Goal: Task Accomplishment & Management: Use online tool/utility

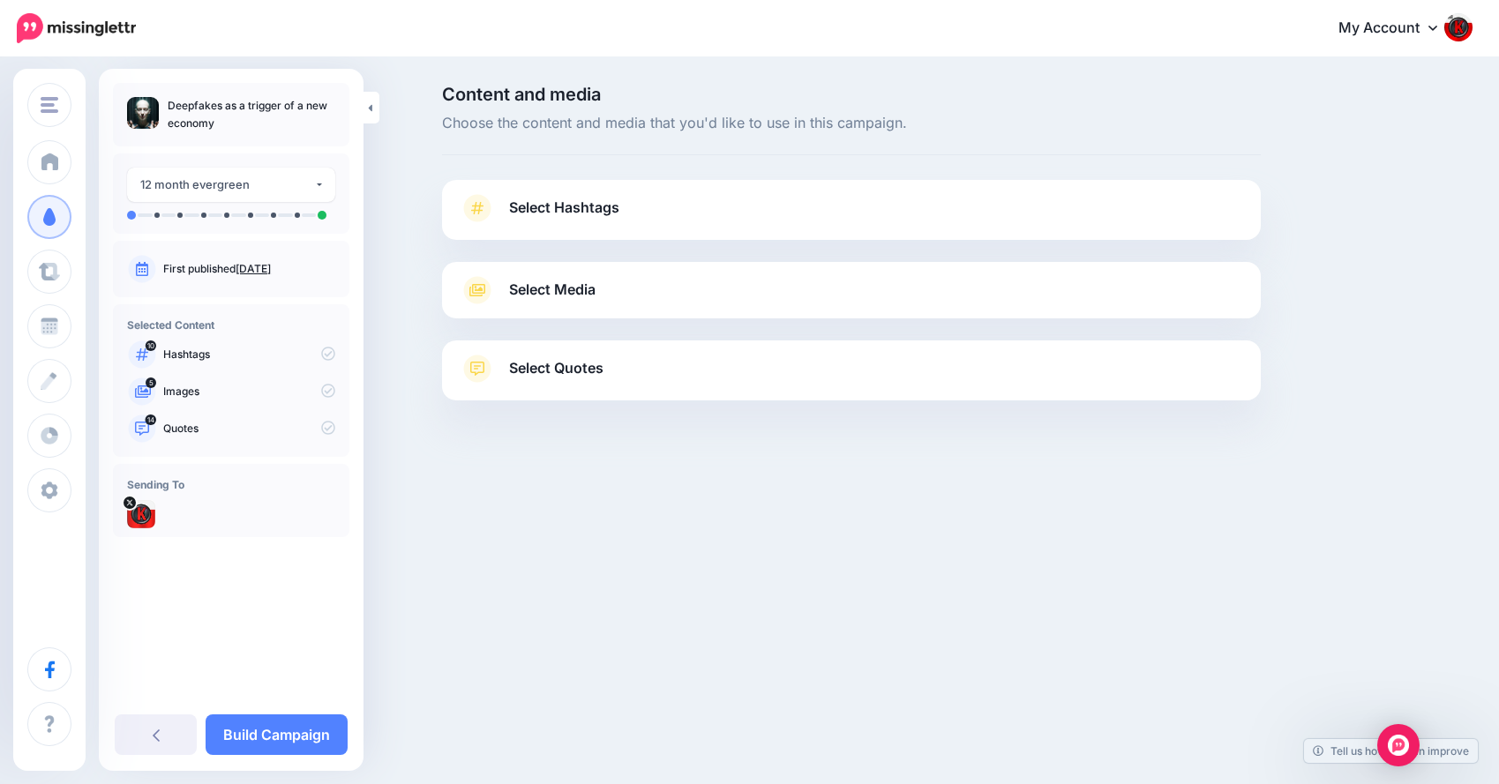
click at [606, 198] on span "Select Hashtags" at bounding box center [564, 208] width 110 height 24
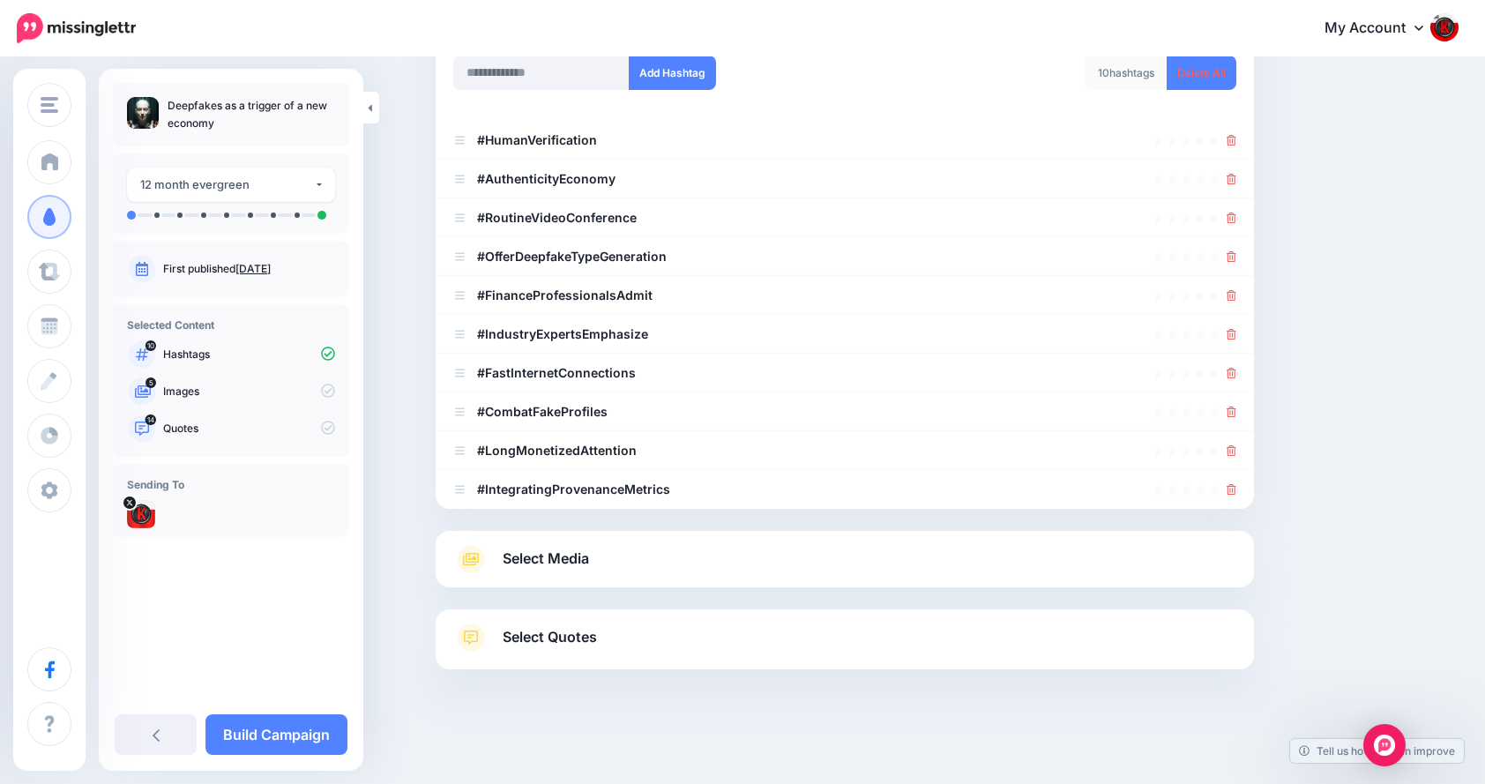
click at [661, 569] on link "Select Media" at bounding box center [844, 559] width 783 height 28
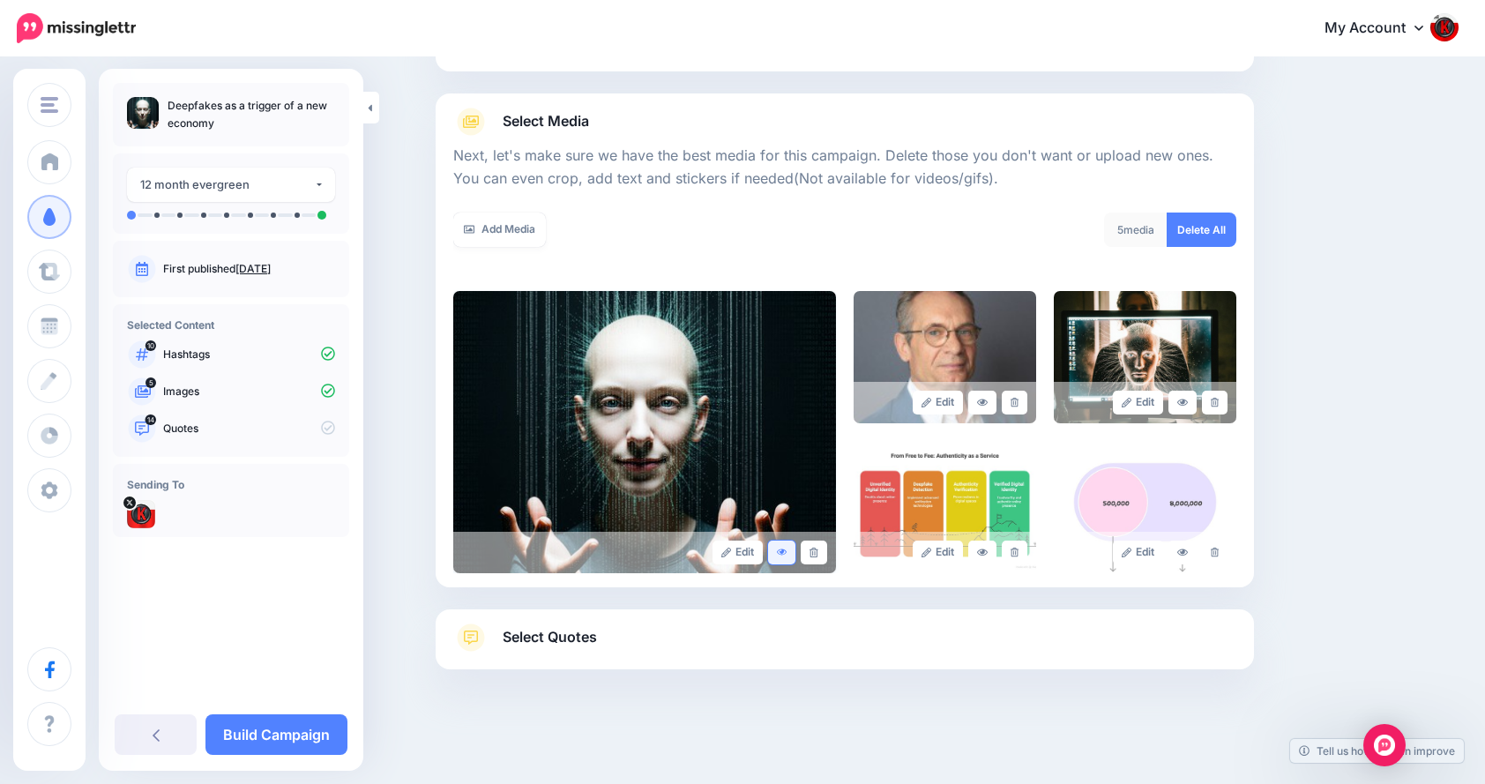
scroll to position [168, 0]
click at [1019, 404] on icon at bounding box center [1015, 403] width 8 height 10
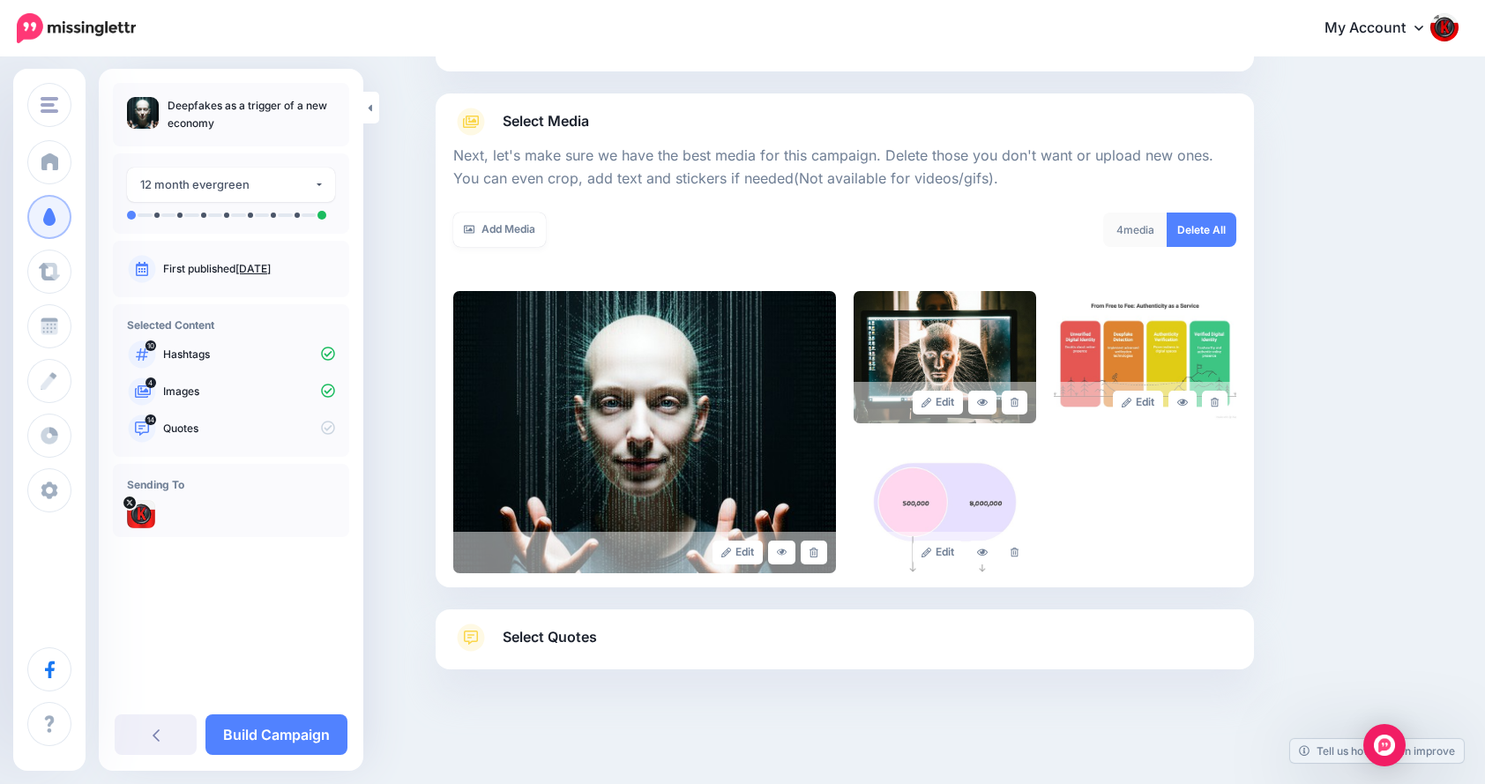
click at [677, 643] on link "Select Quotes" at bounding box center [844, 647] width 783 height 46
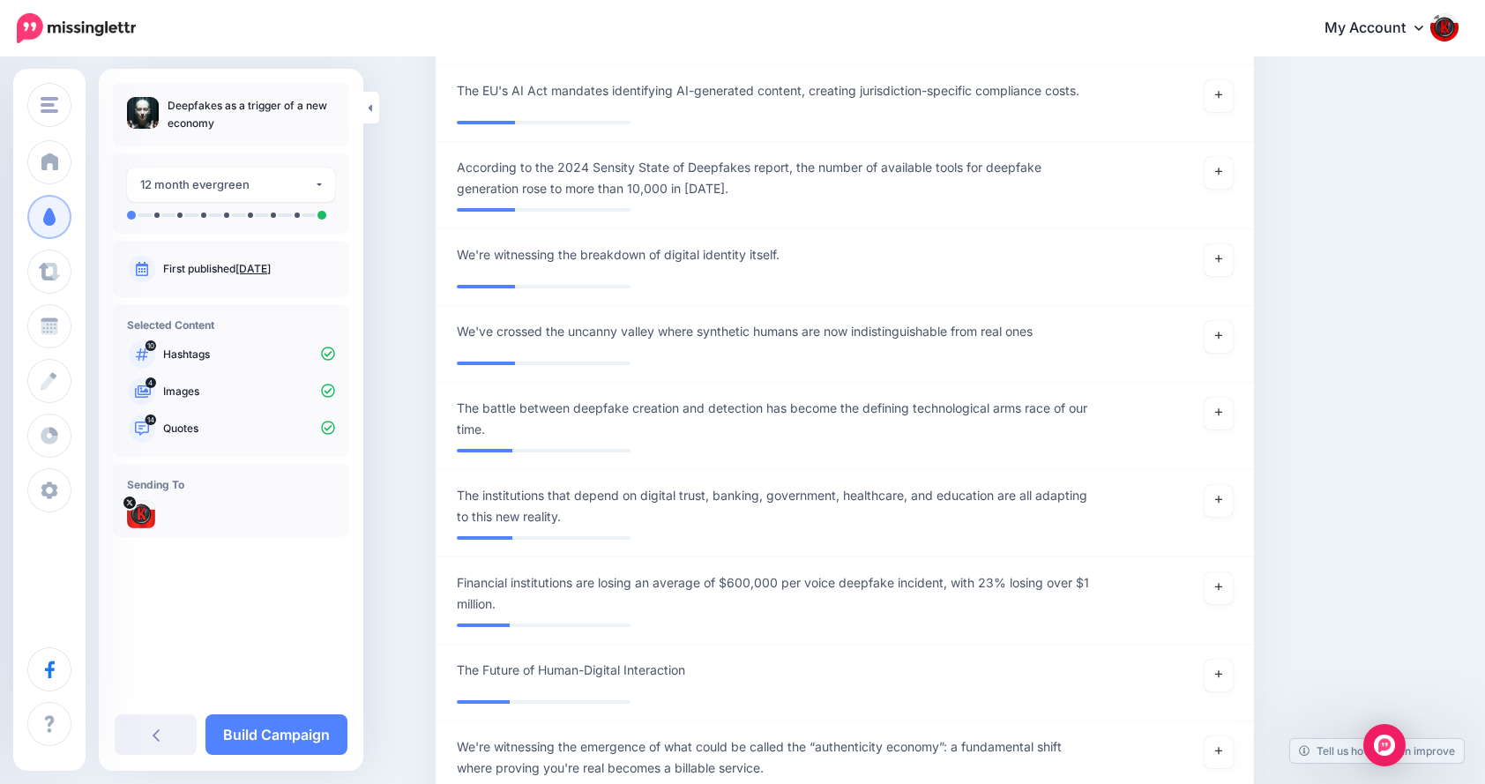
scroll to position [5166, 0]
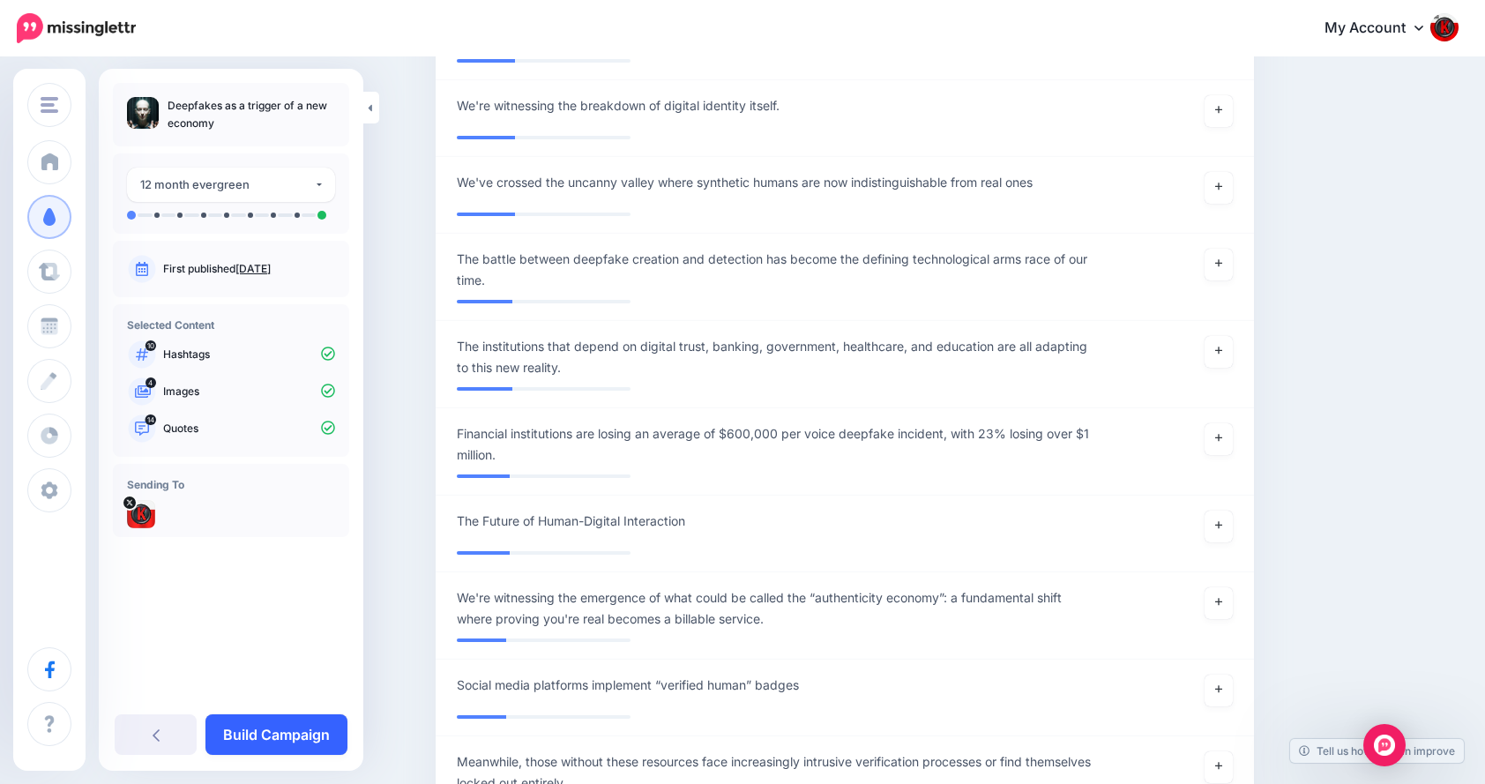
click at [288, 733] on link "Build Campaign" at bounding box center [277, 734] width 142 height 41
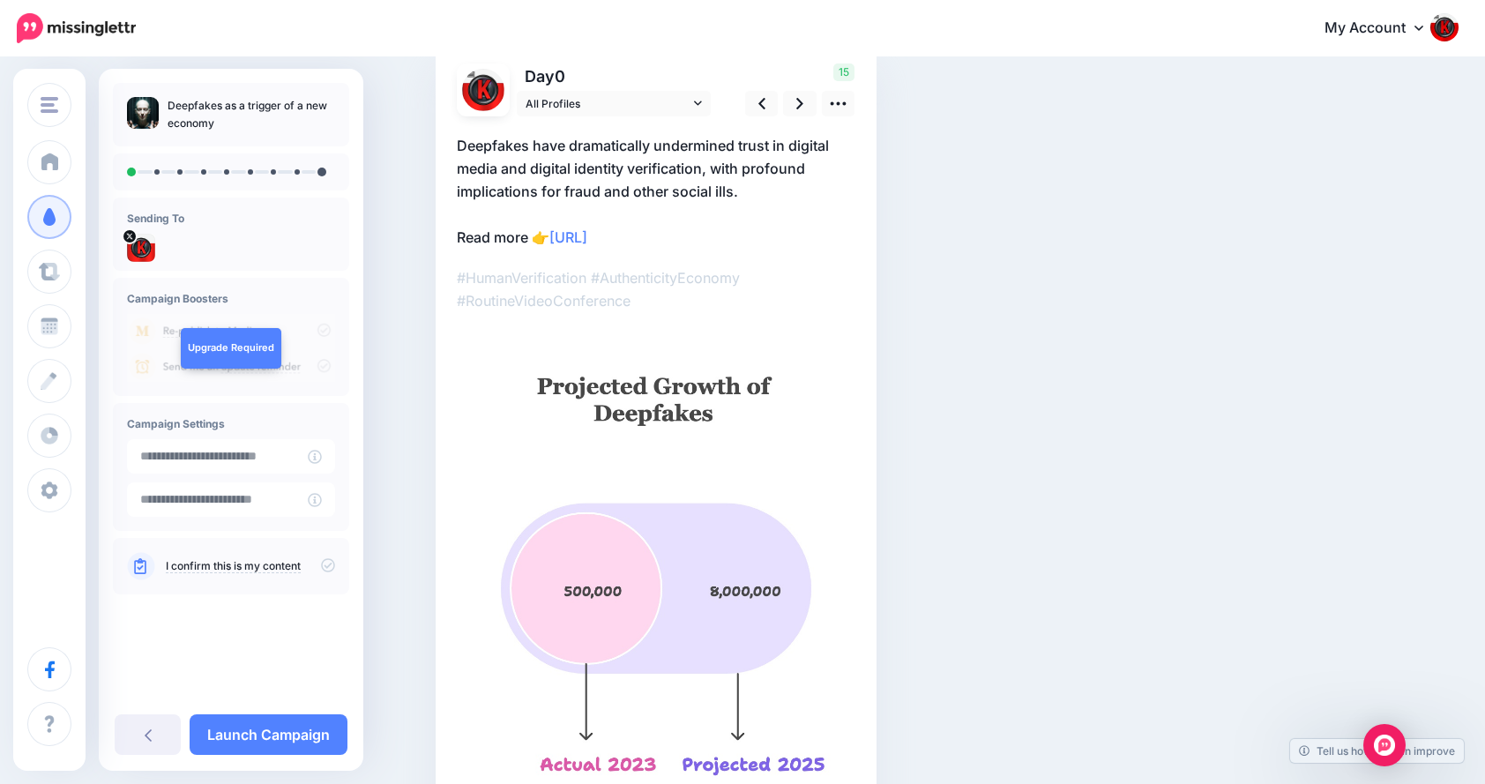
scroll to position [131, 0]
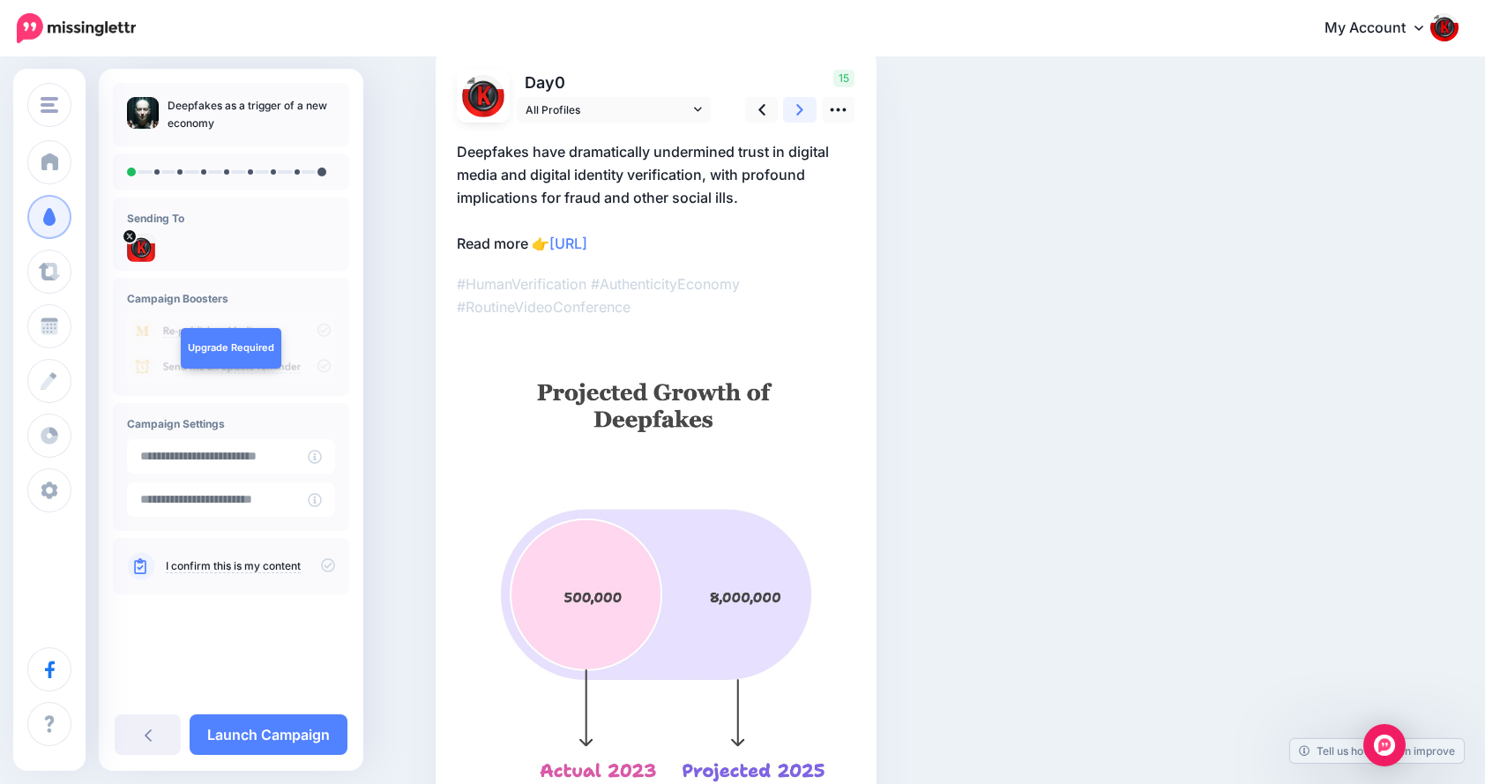
click at [805, 121] on link at bounding box center [800, 110] width 34 height 26
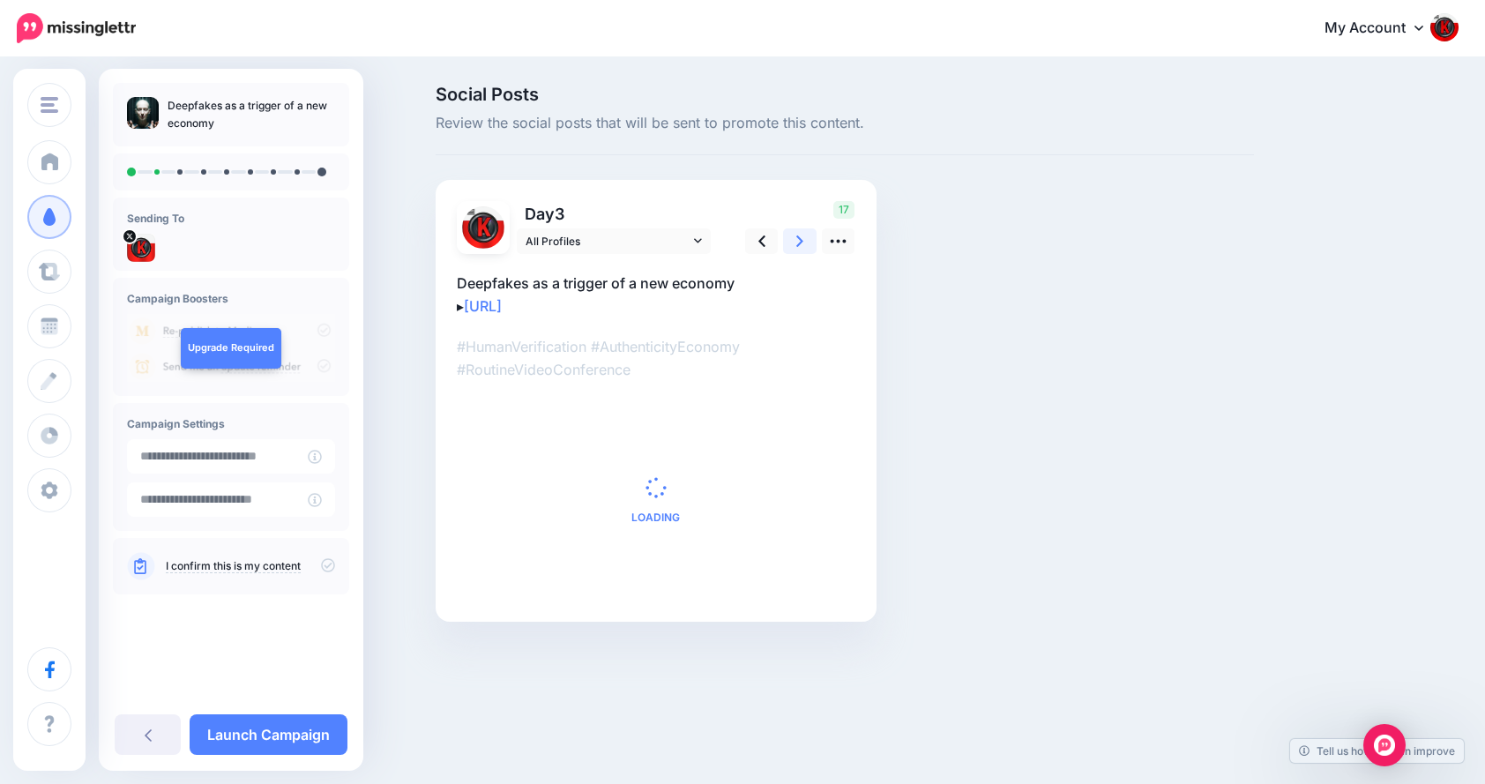
scroll to position [0, 0]
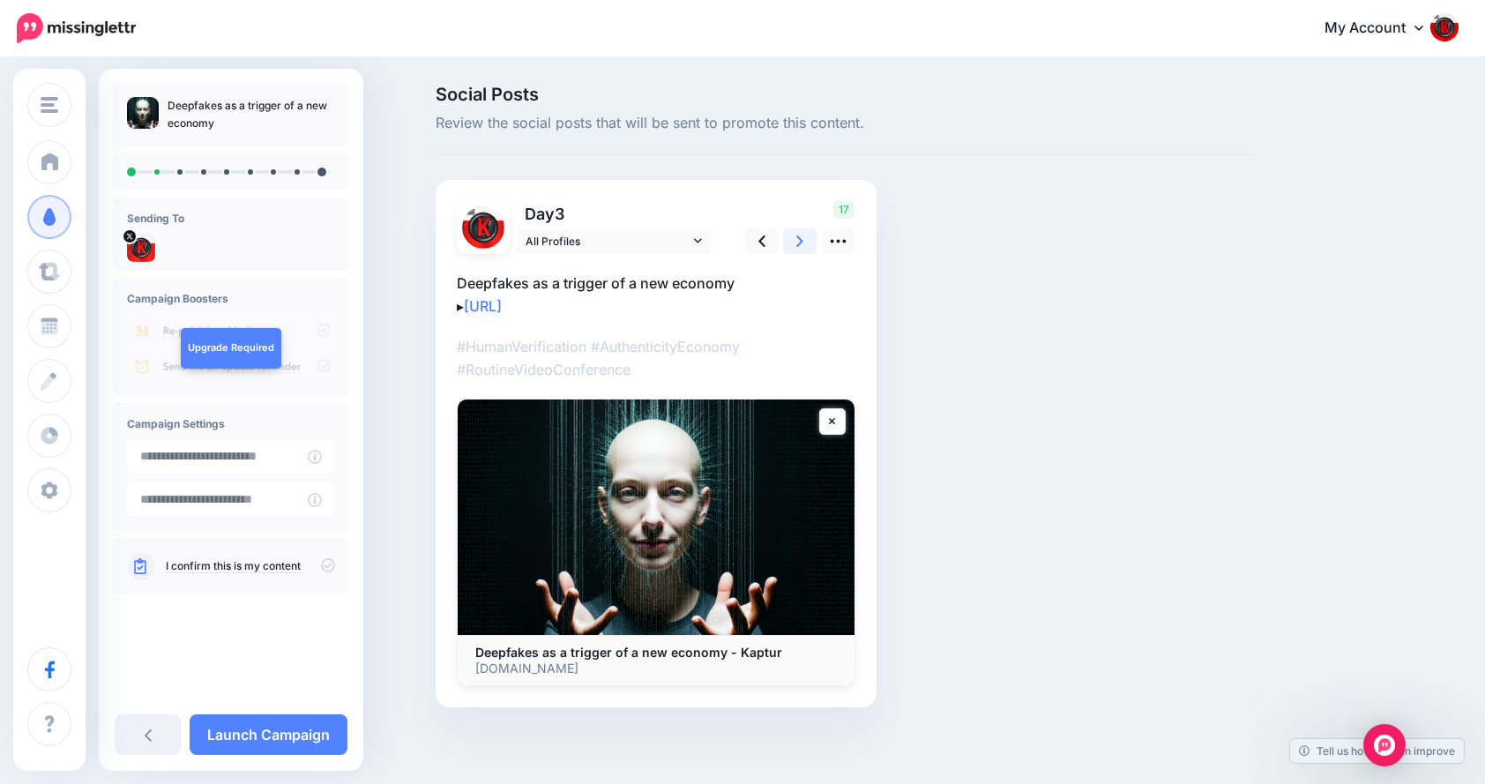
click at [804, 237] on icon at bounding box center [800, 241] width 7 height 11
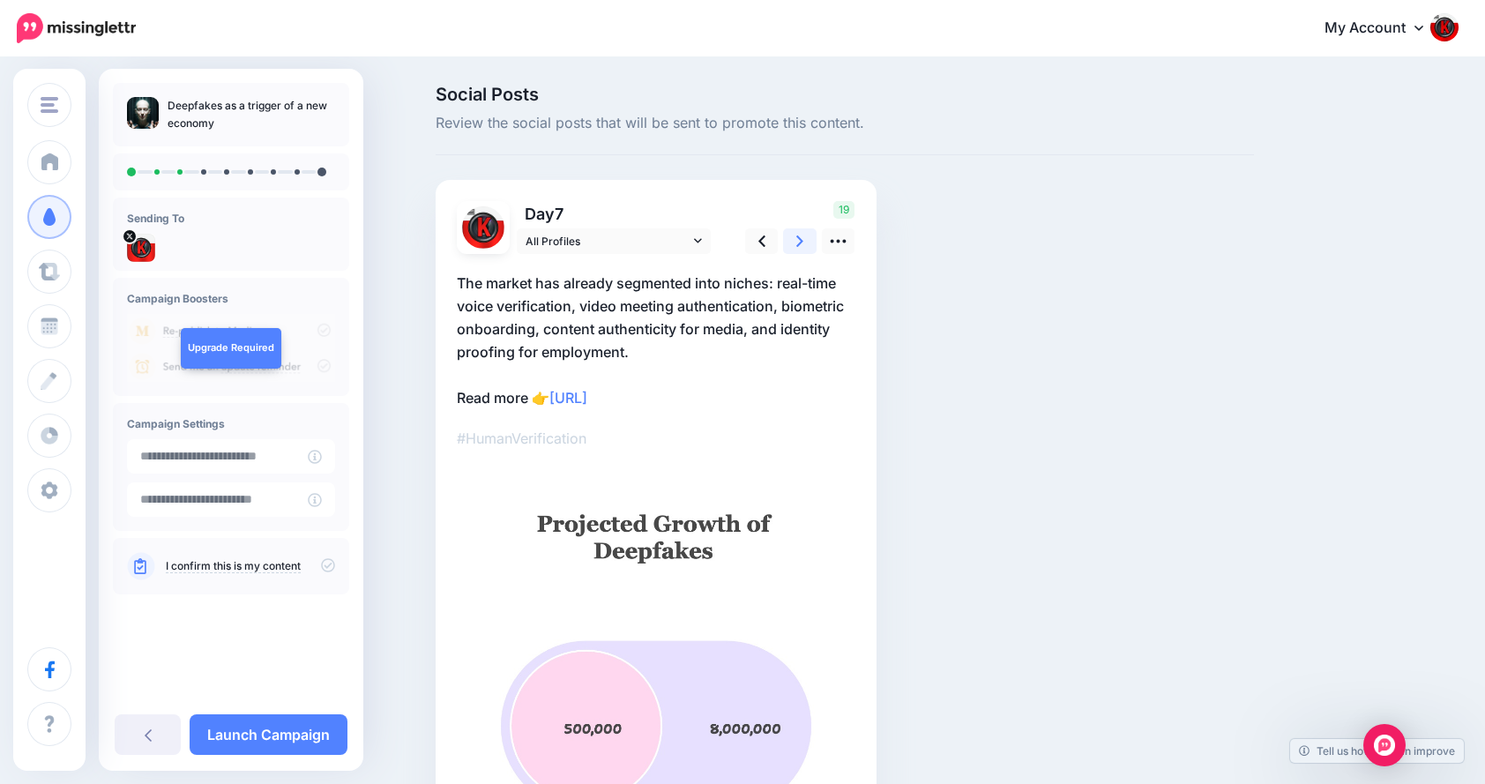
click at [804, 237] on icon at bounding box center [800, 241] width 7 height 11
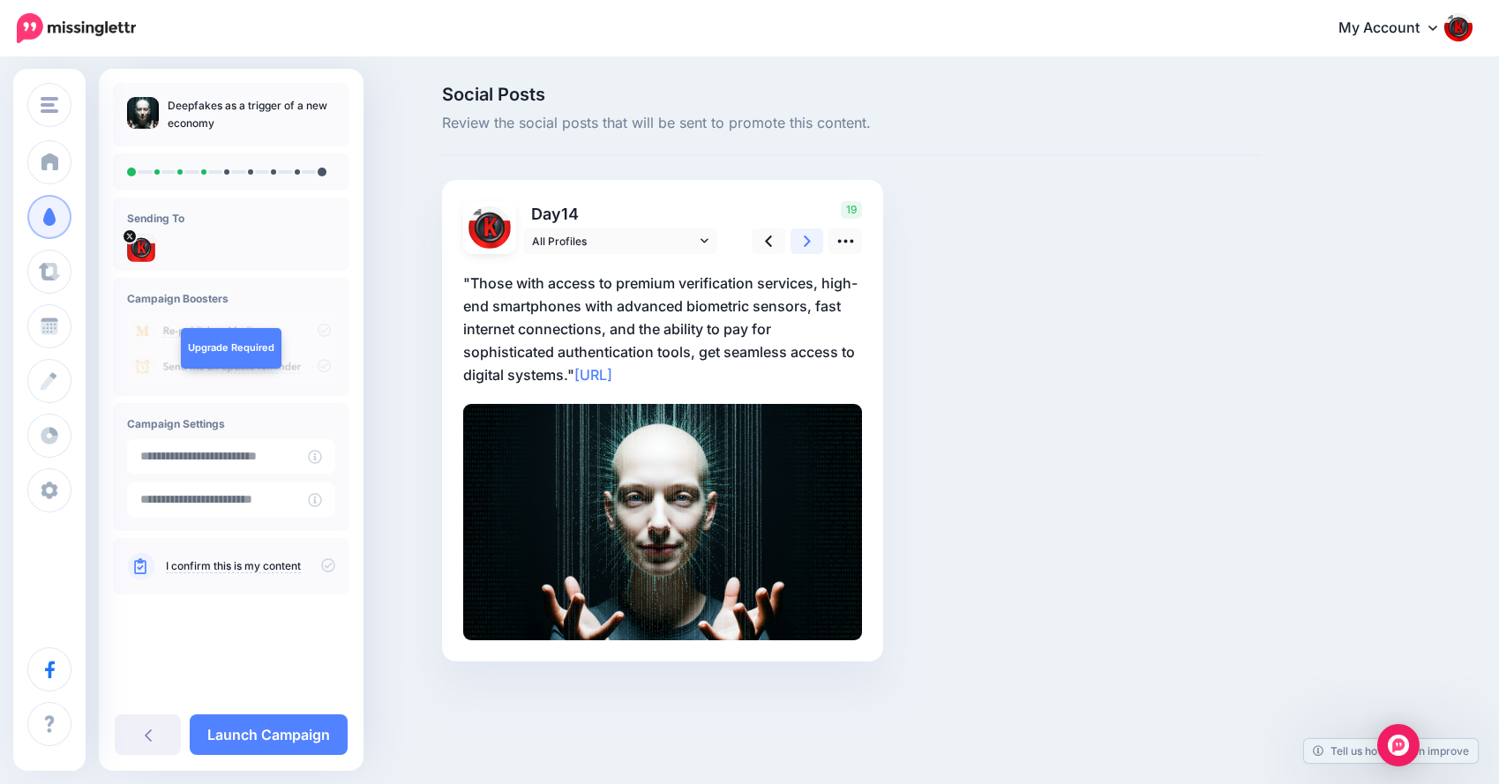
click at [806, 237] on icon at bounding box center [807, 241] width 7 height 11
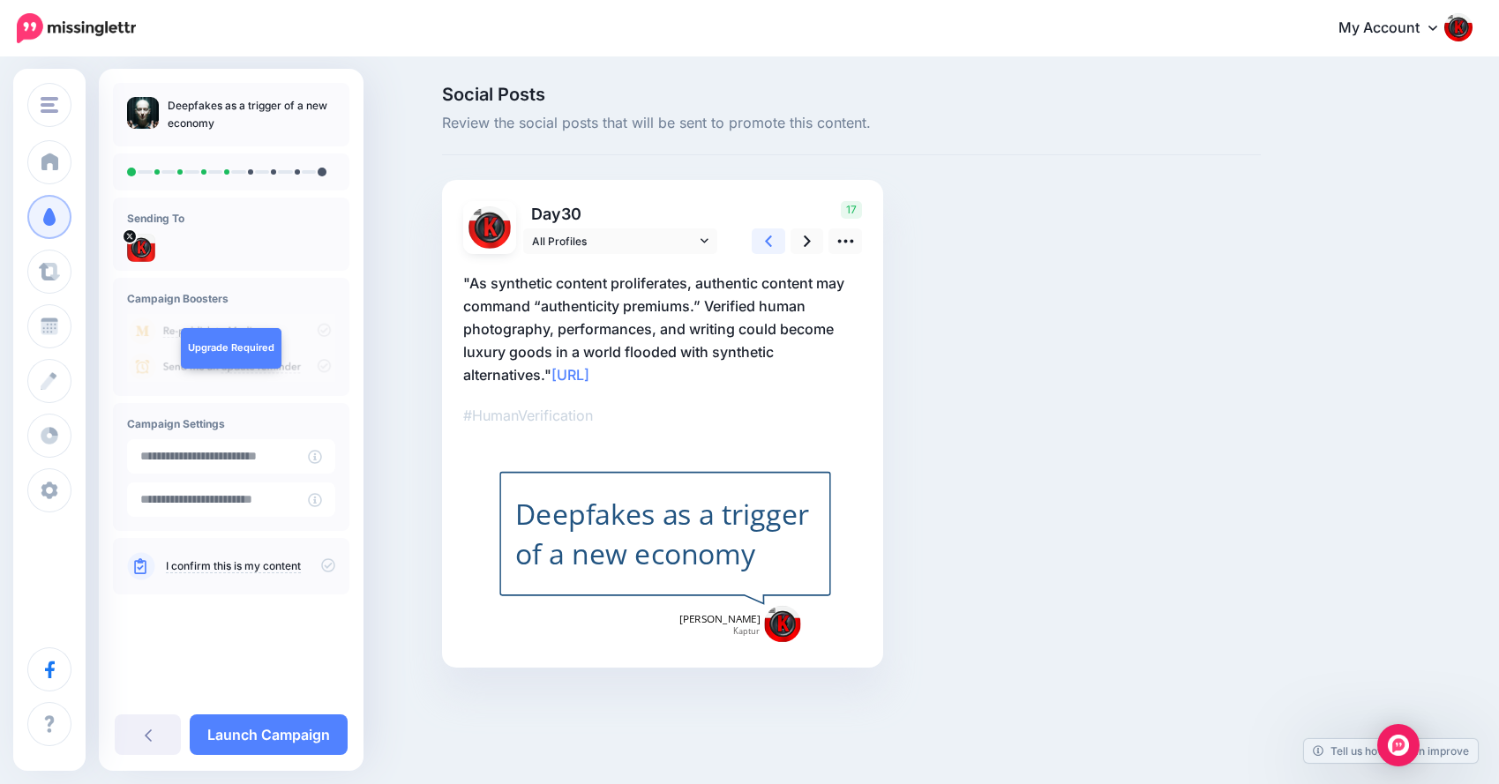
click at [768, 243] on icon at bounding box center [768, 241] width 7 height 19
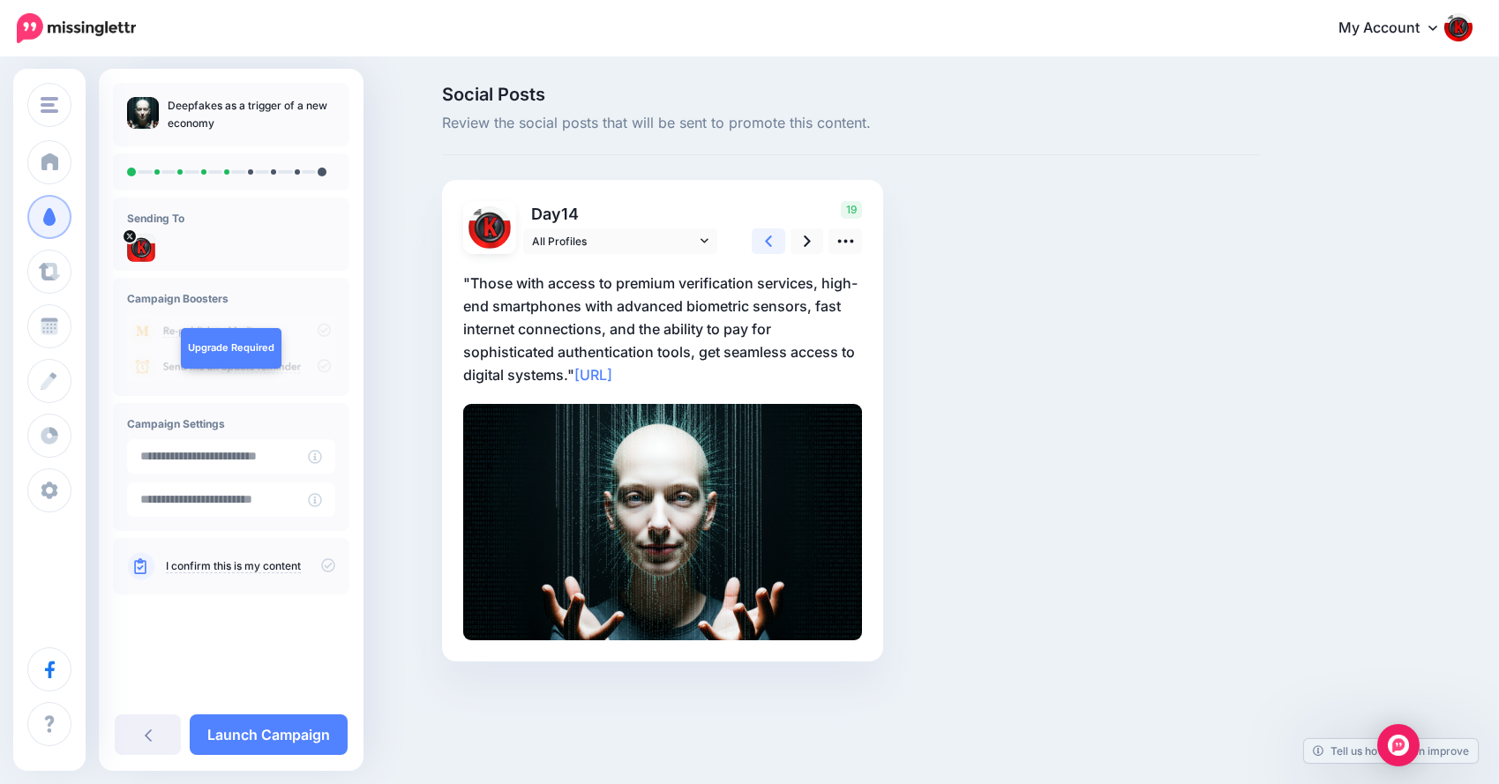
click at [768, 243] on icon at bounding box center [768, 241] width 7 height 19
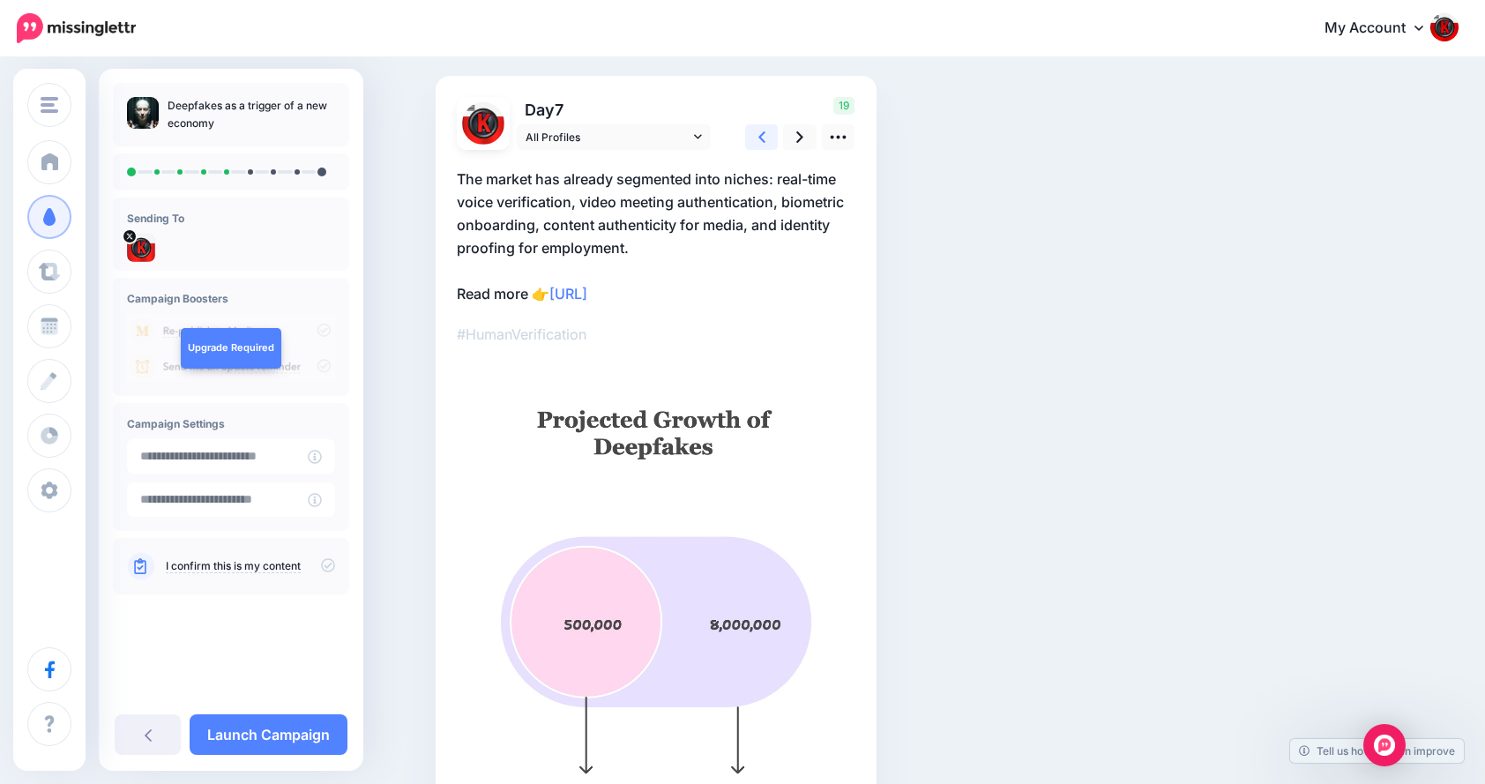
scroll to position [73, 0]
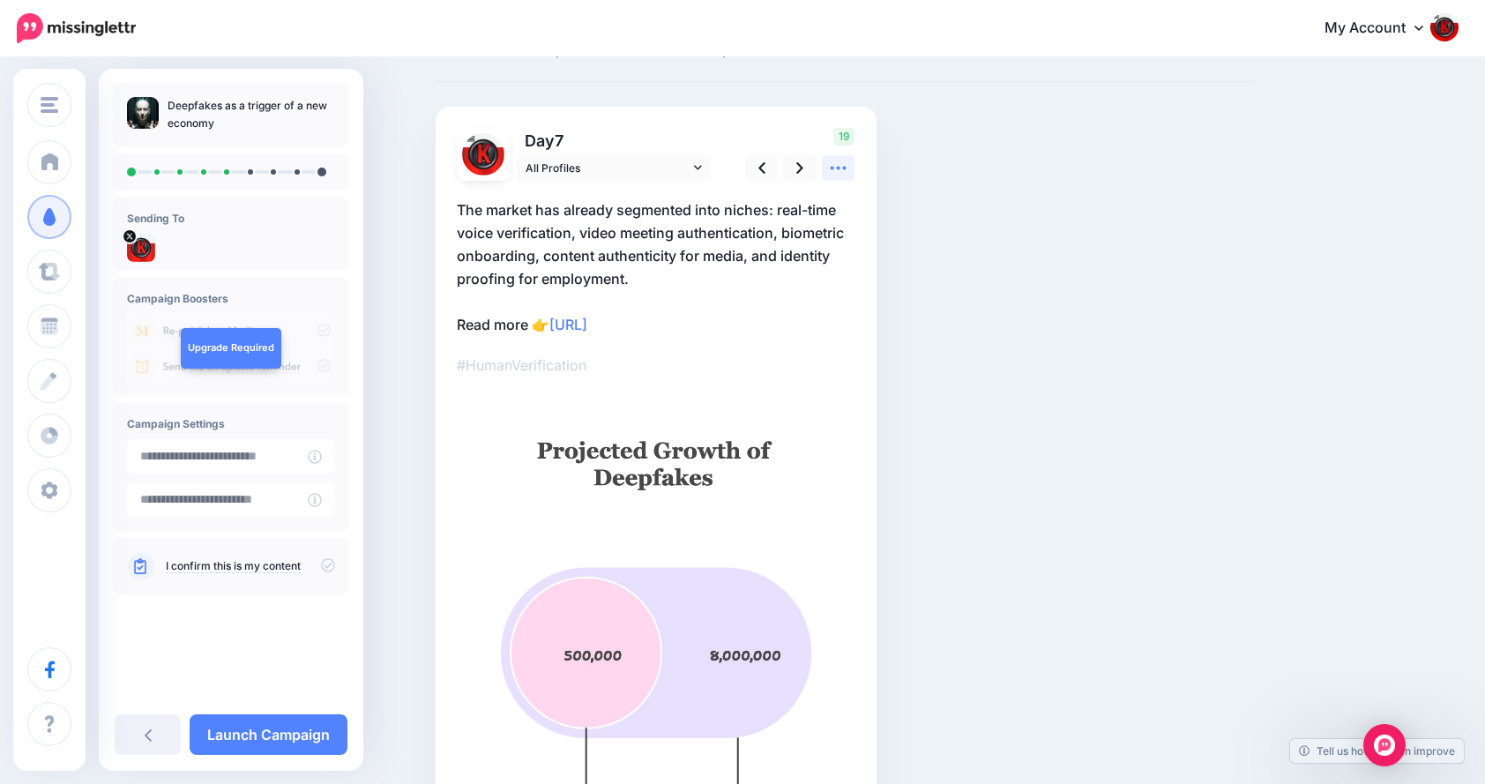
click at [841, 164] on icon at bounding box center [838, 168] width 19 height 19
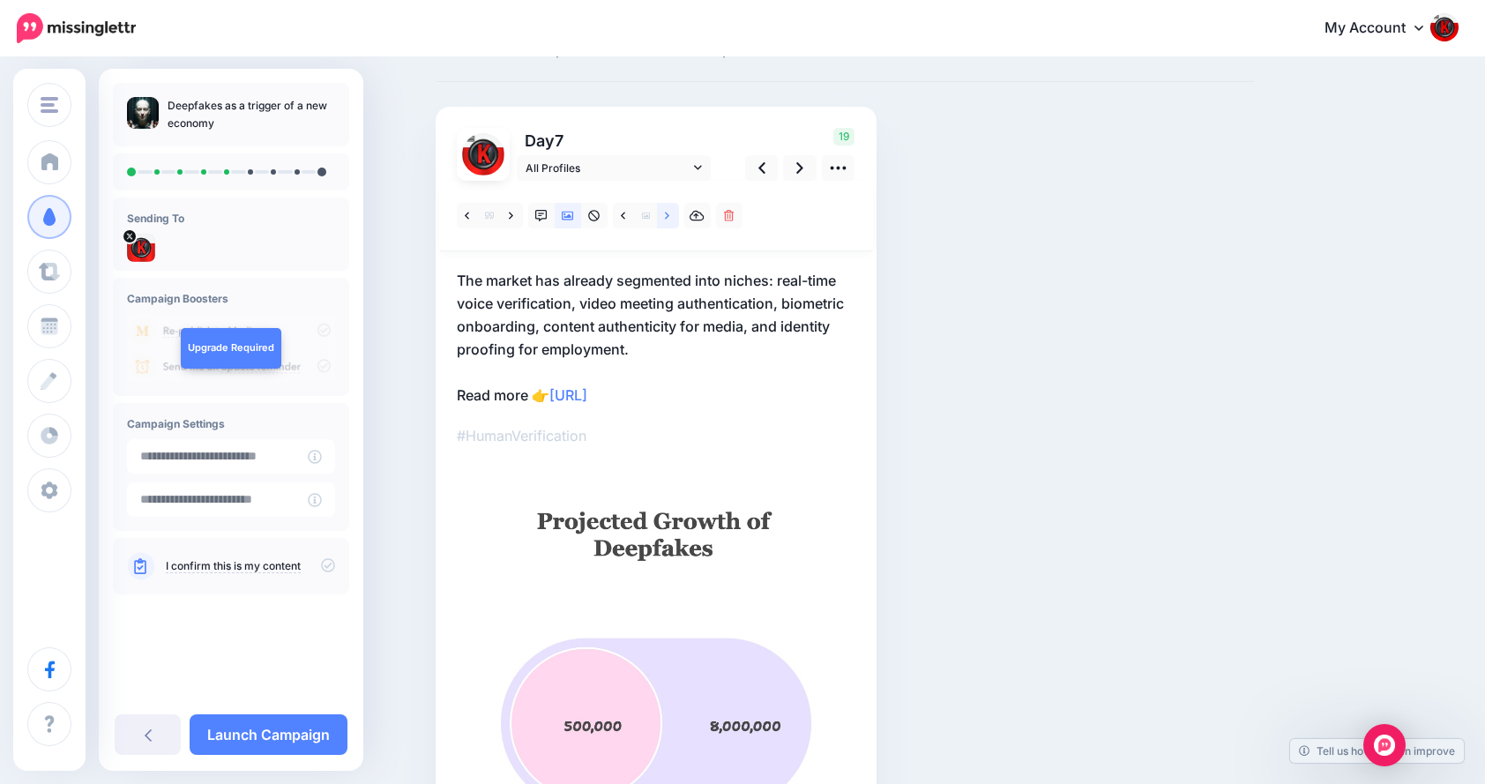
click at [671, 216] on link at bounding box center [668, 216] width 22 height 26
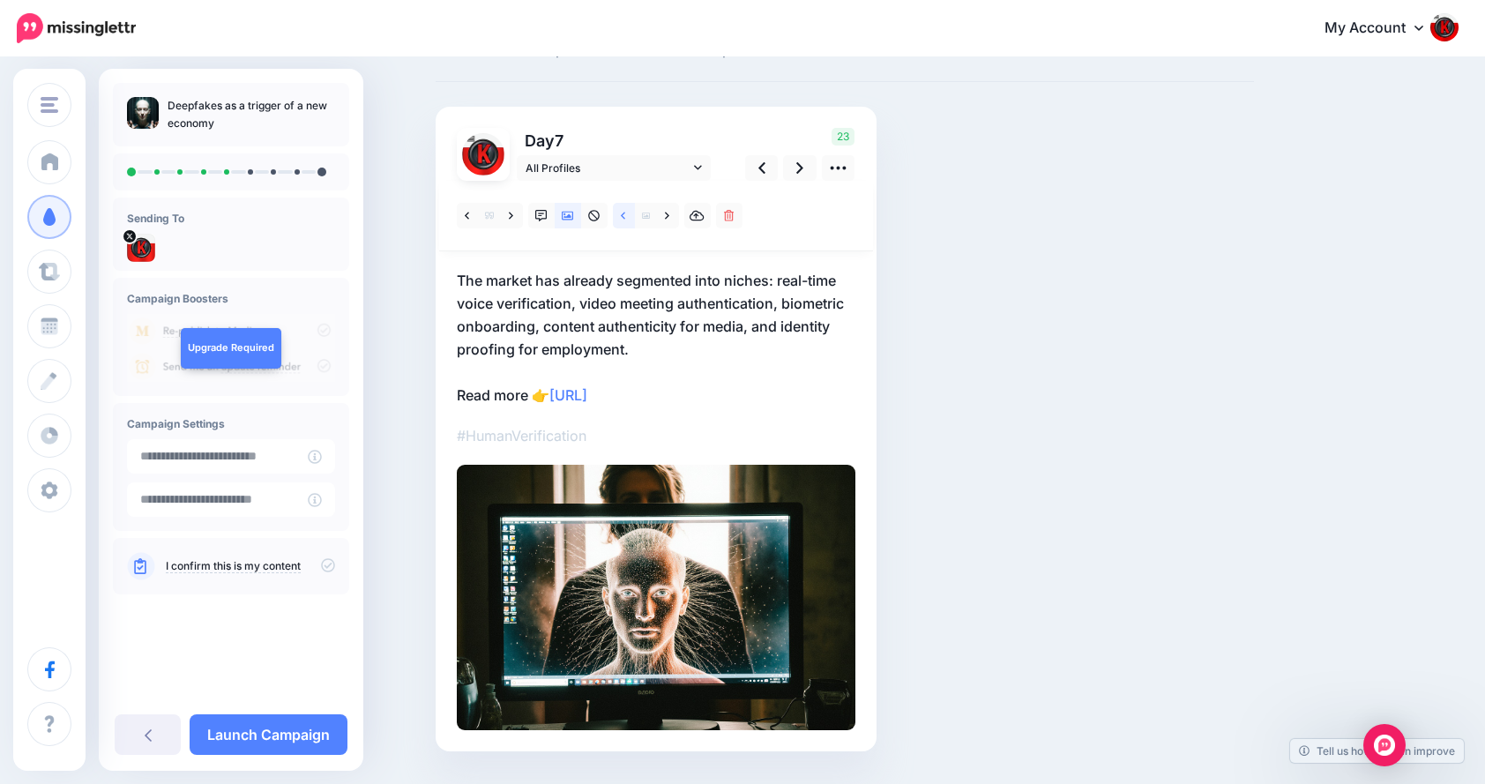
click at [625, 216] on icon at bounding box center [623, 216] width 4 height 12
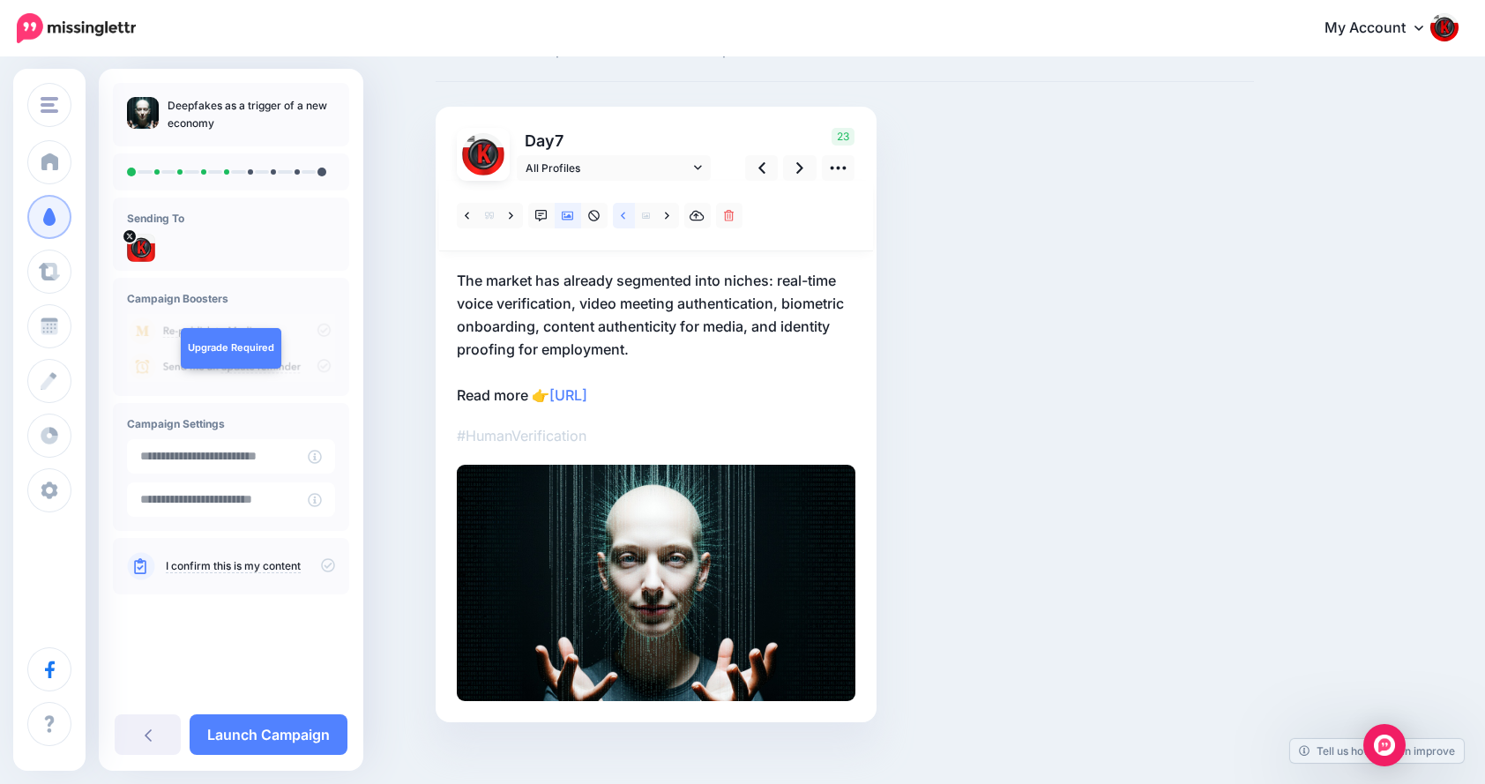
click at [625, 216] on icon at bounding box center [623, 216] width 4 height 12
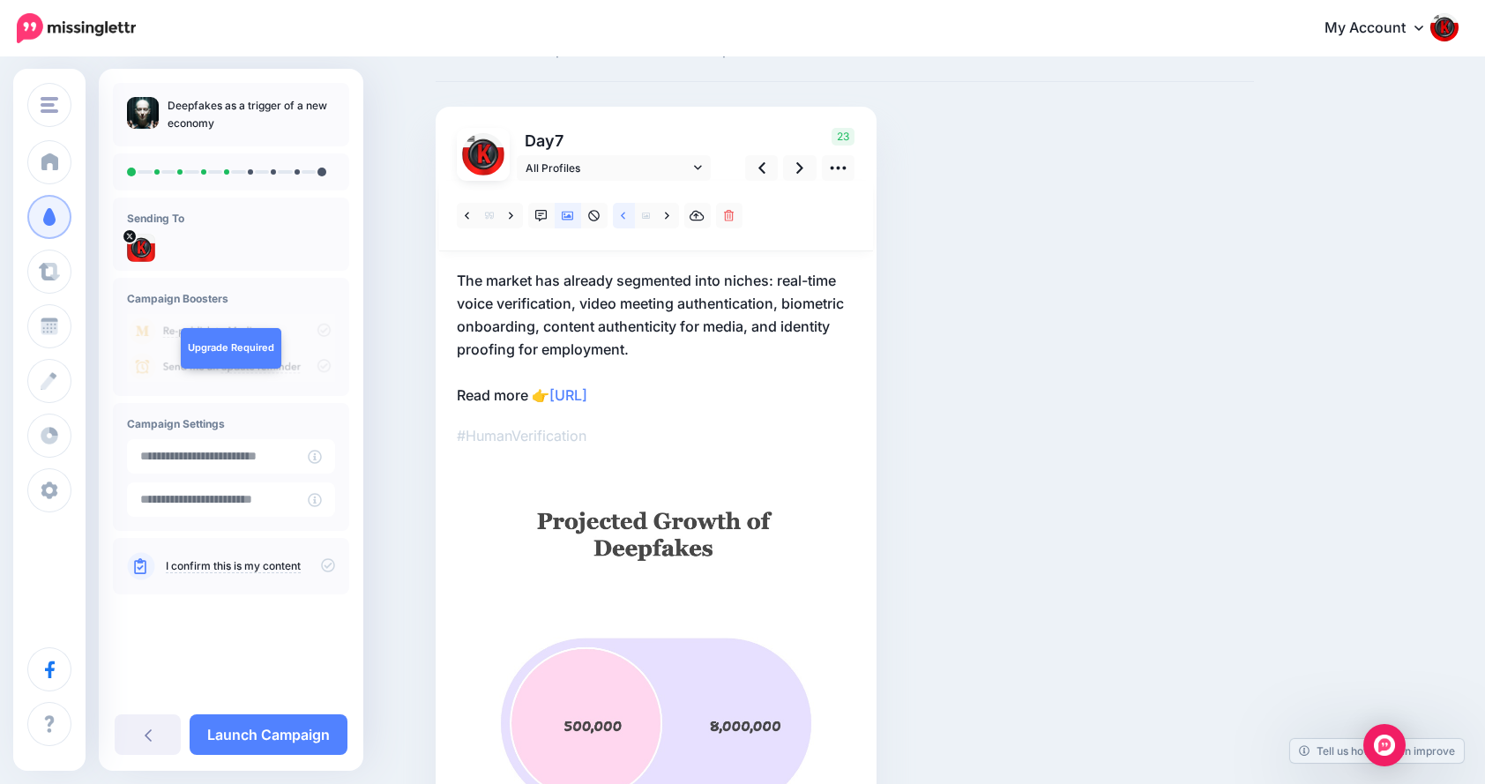
click at [625, 216] on icon at bounding box center [623, 216] width 4 height 12
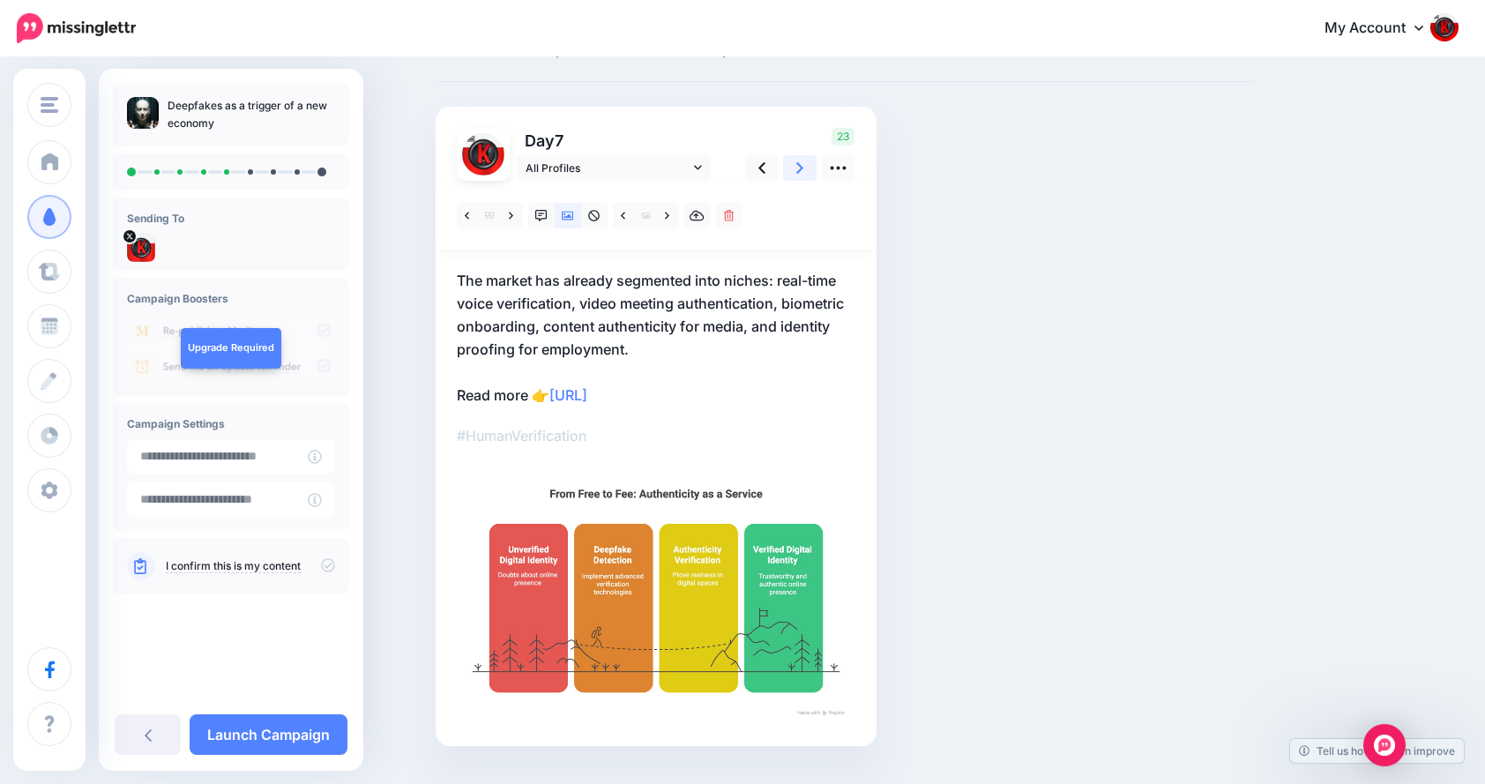
click at [802, 164] on link at bounding box center [800, 168] width 34 height 26
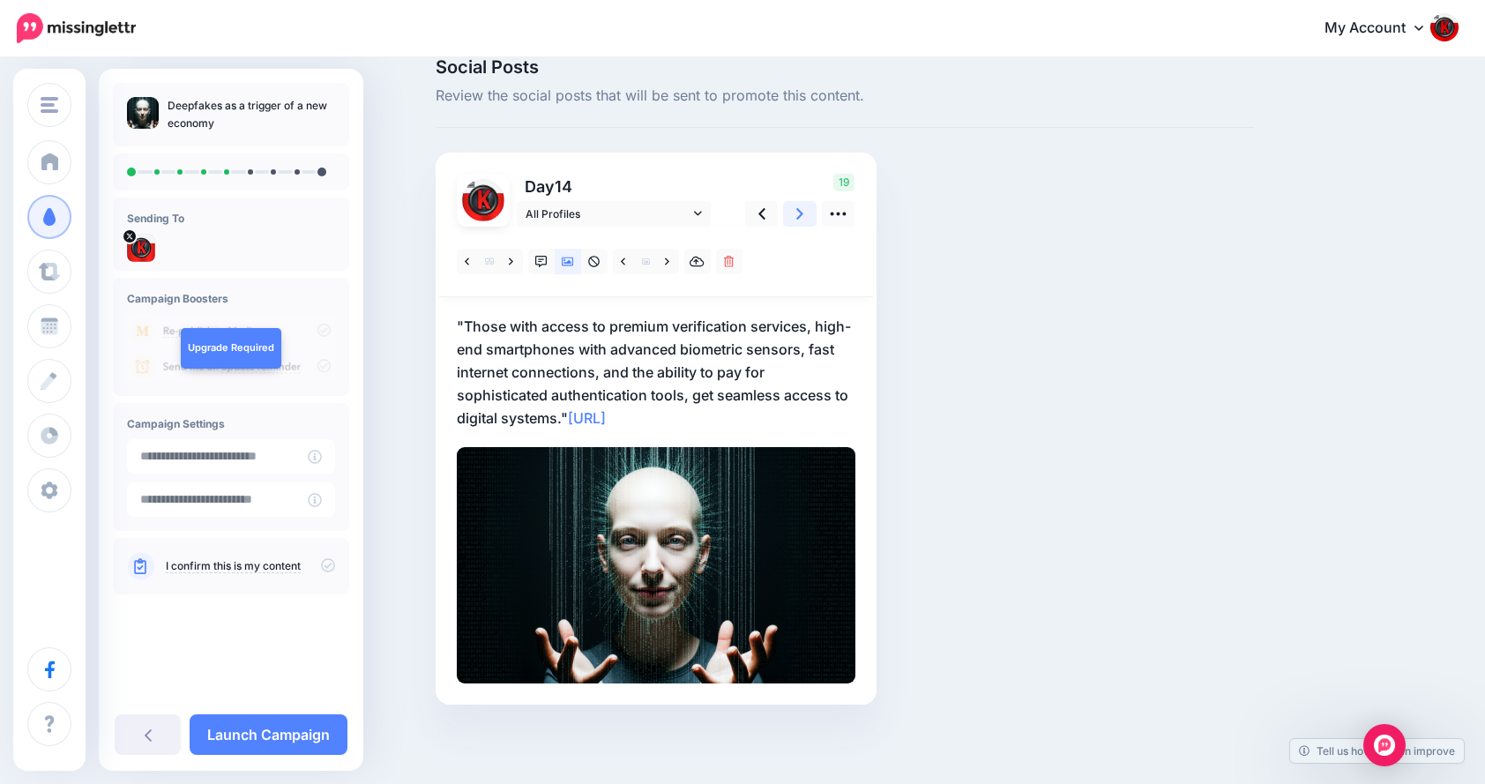
scroll to position [27, 0]
click at [802, 164] on div "Day 14 All Profiles" at bounding box center [656, 429] width 441 height 552
click at [804, 216] on icon at bounding box center [800, 213] width 7 height 11
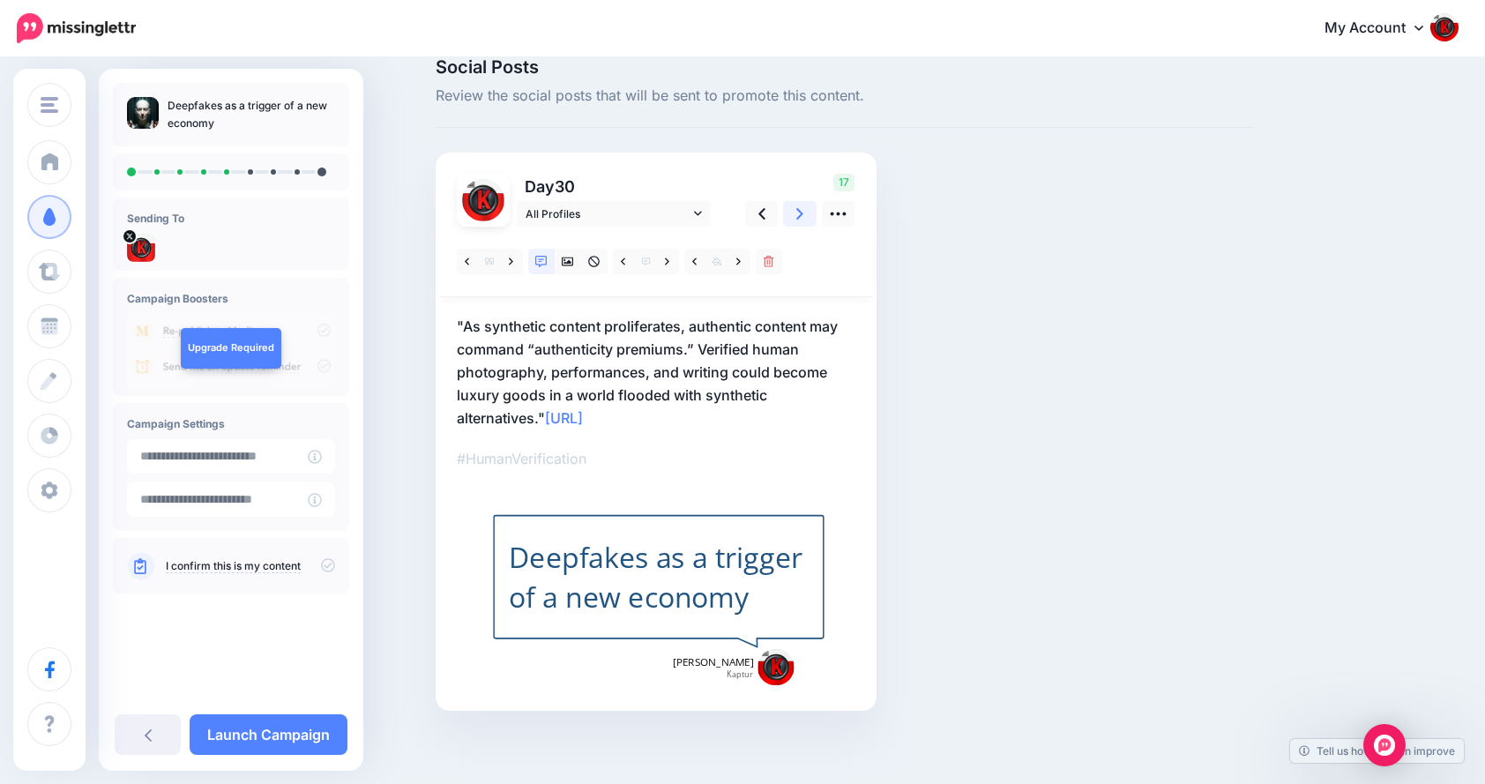
click at [804, 213] on icon at bounding box center [800, 214] width 7 height 19
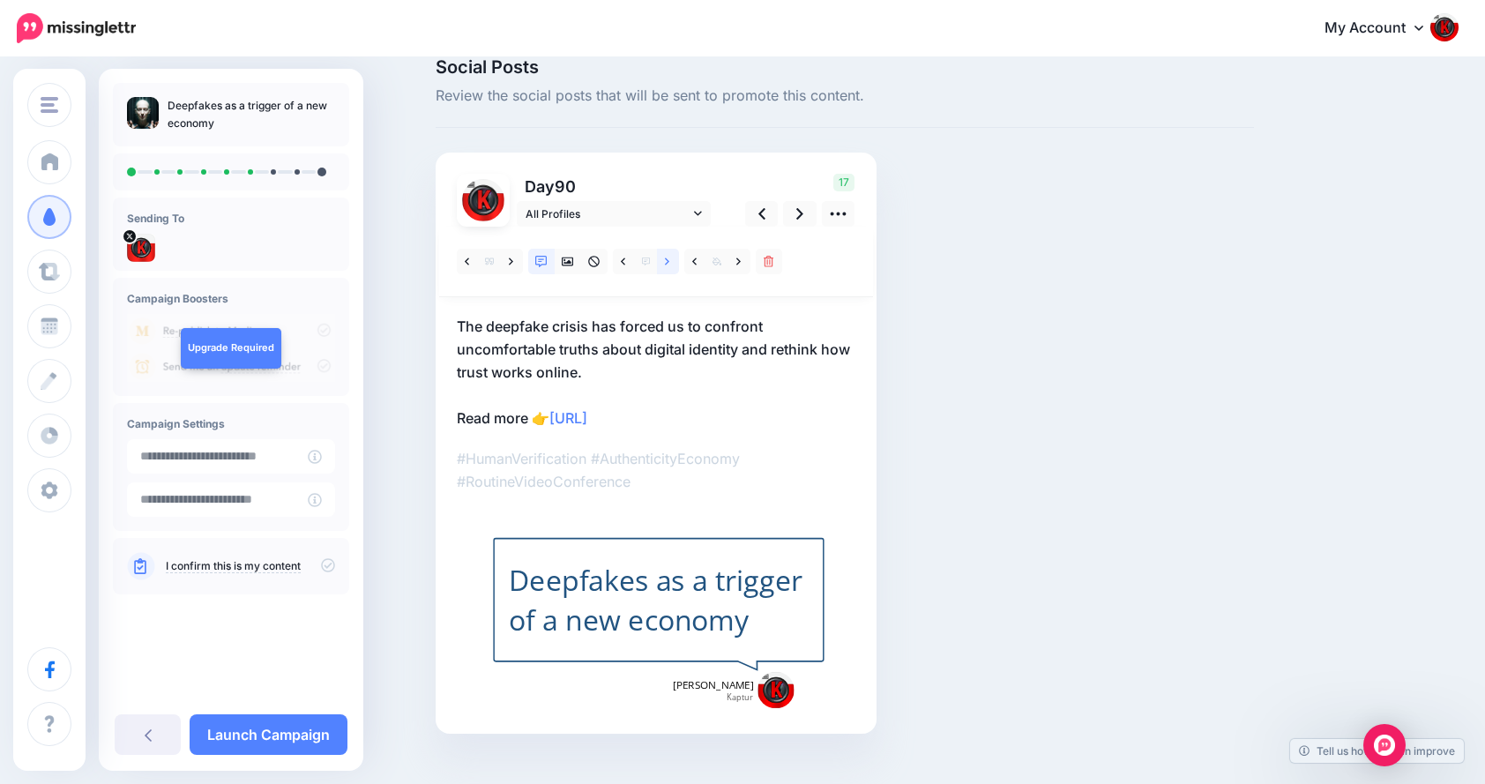
click at [678, 258] on link at bounding box center [668, 262] width 22 height 26
click at [670, 262] on icon at bounding box center [667, 262] width 4 height 12
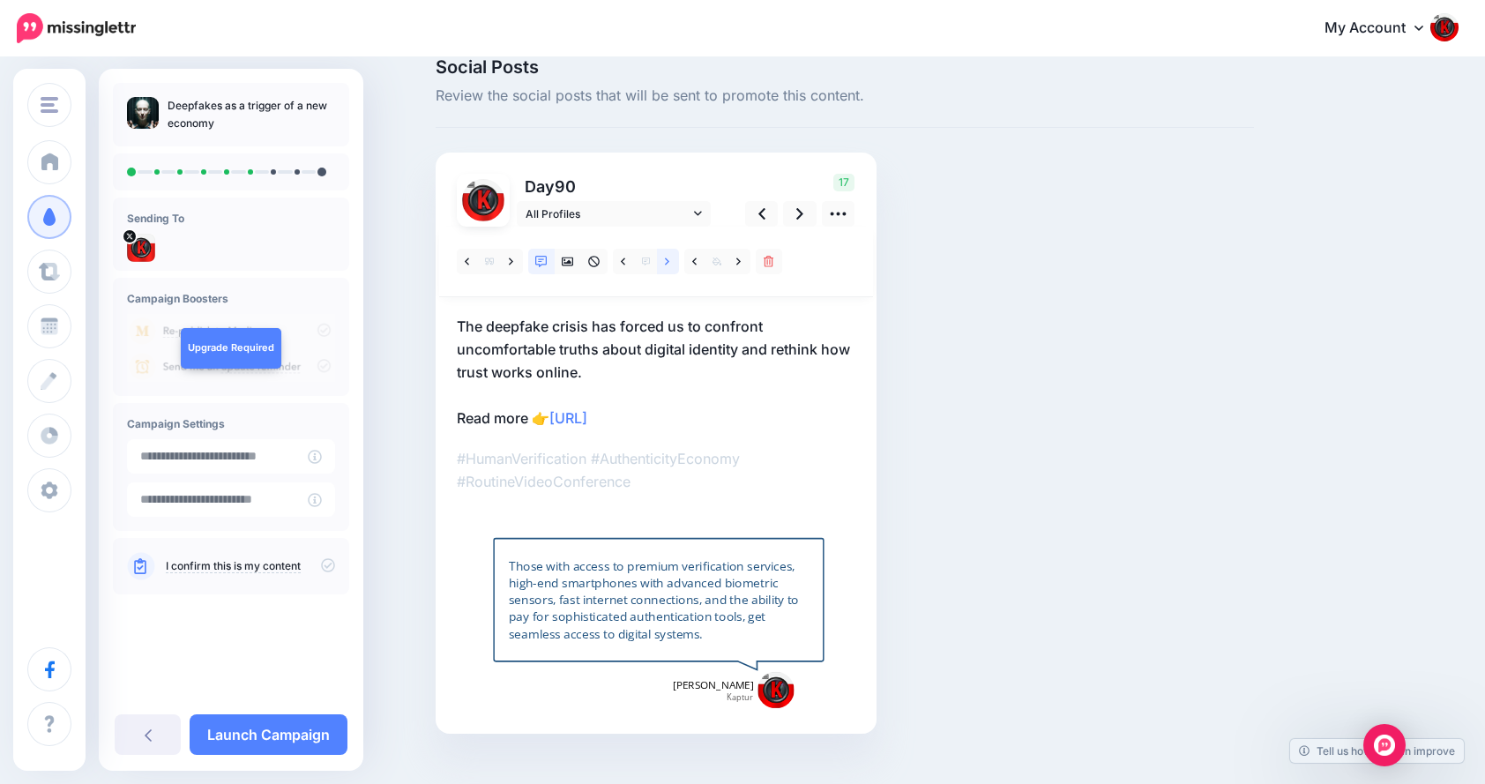
click at [670, 262] on icon at bounding box center [667, 262] width 4 height 12
click at [671, 261] on link at bounding box center [668, 262] width 22 height 26
click at [670, 261] on link at bounding box center [668, 262] width 22 height 26
click at [803, 213] on icon at bounding box center [800, 214] width 7 height 19
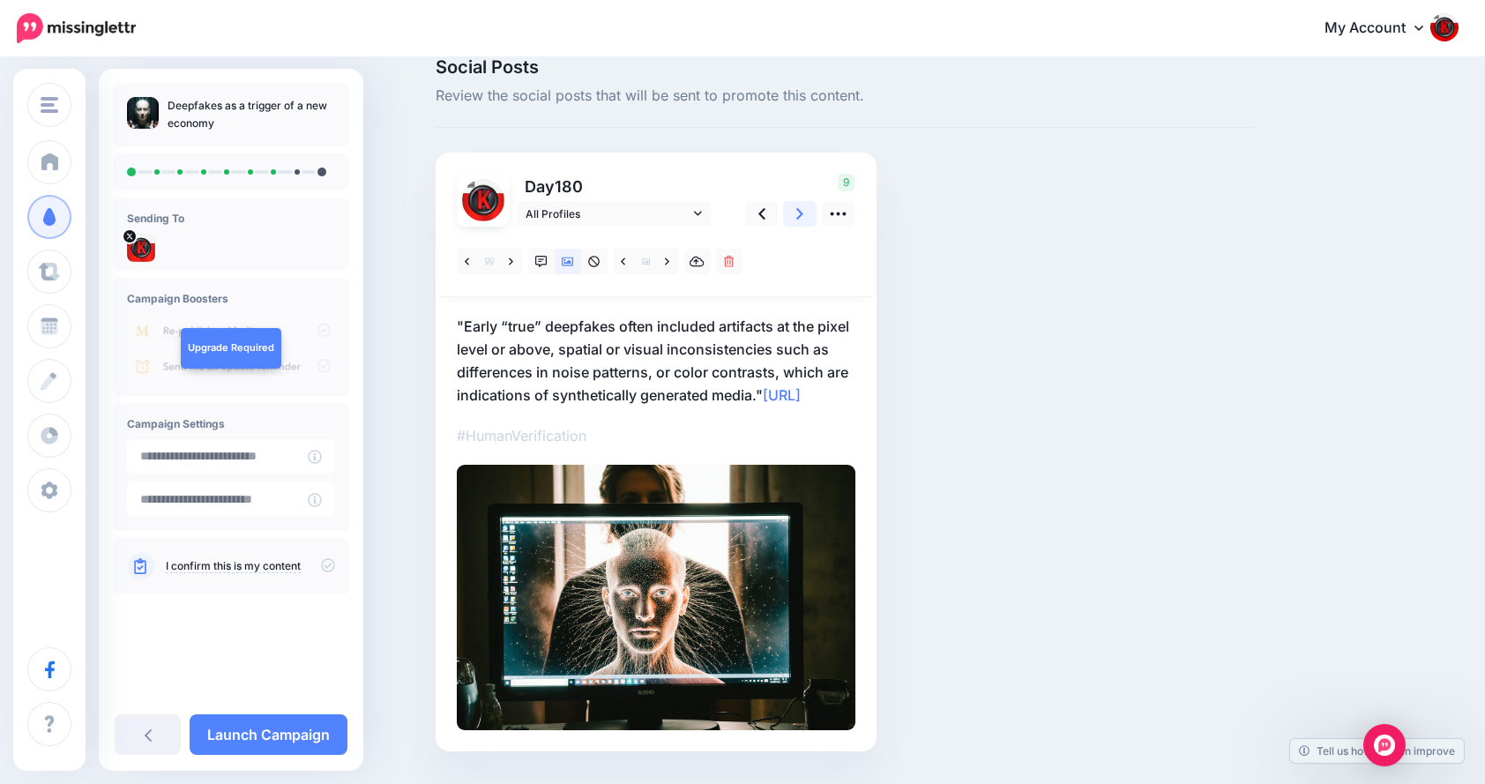
scroll to position [0, 0]
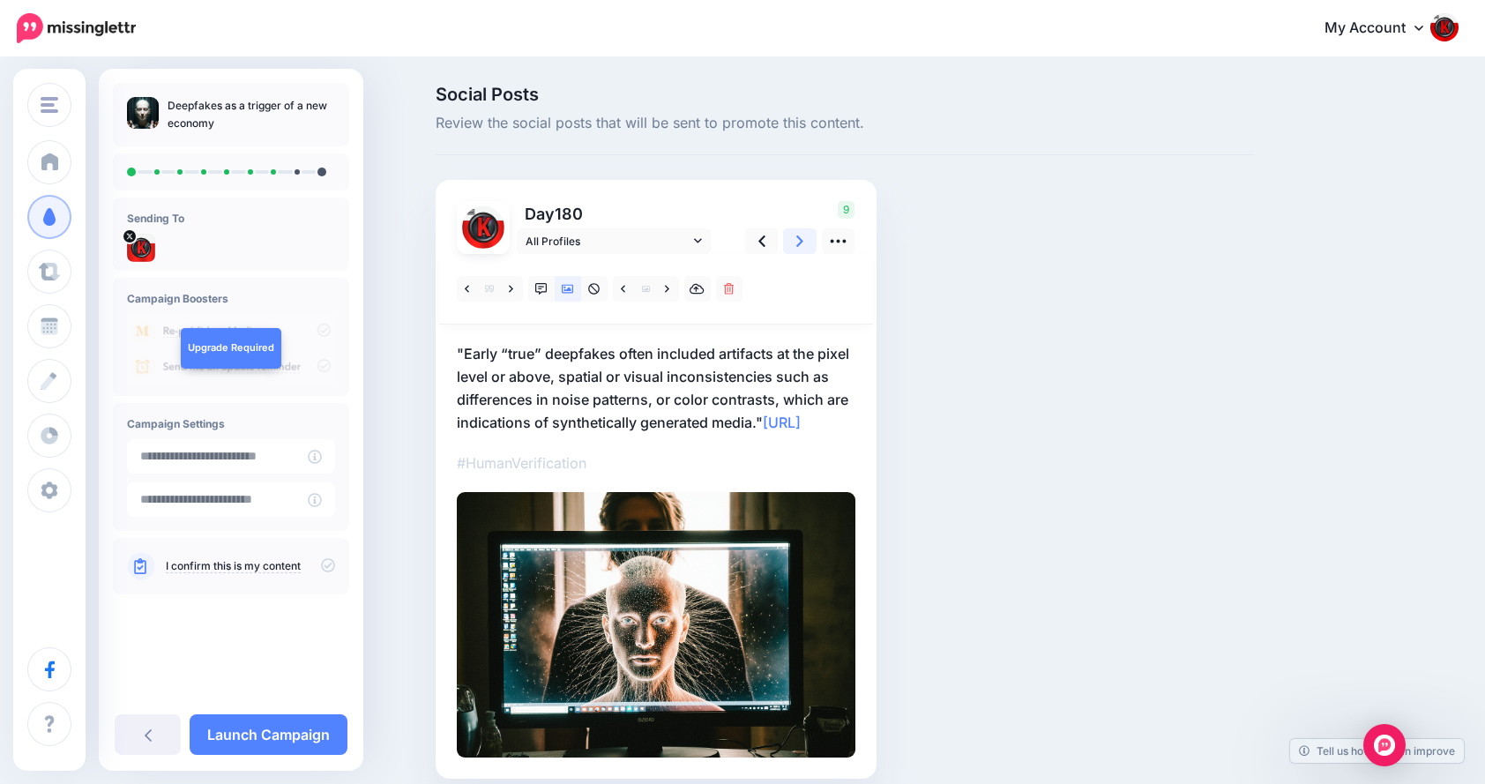
click at [804, 240] on icon at bounding box center [800, 241] width 7 height 19
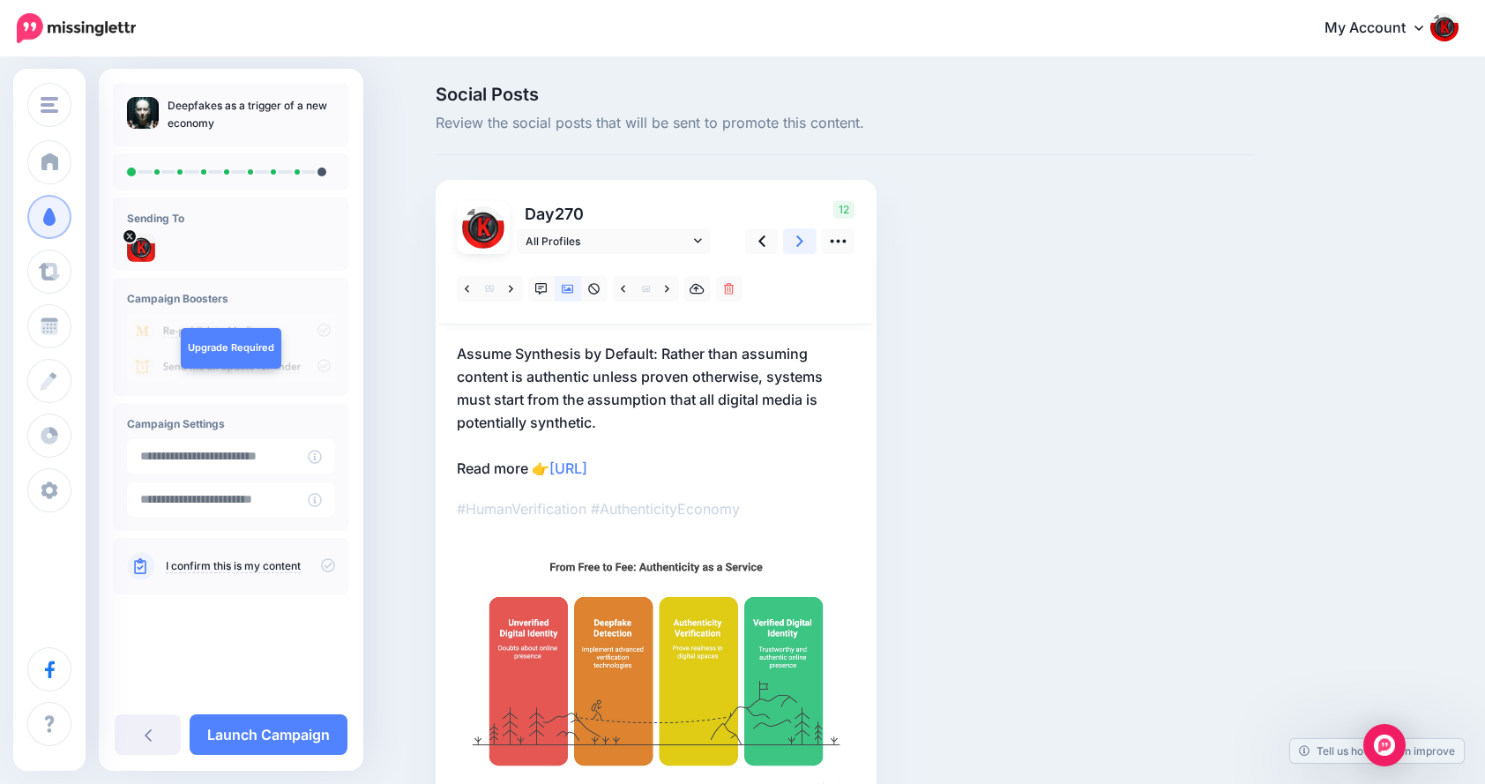
click at [804, 240] on icon at bounding box center [800, 241] width 7 height 19
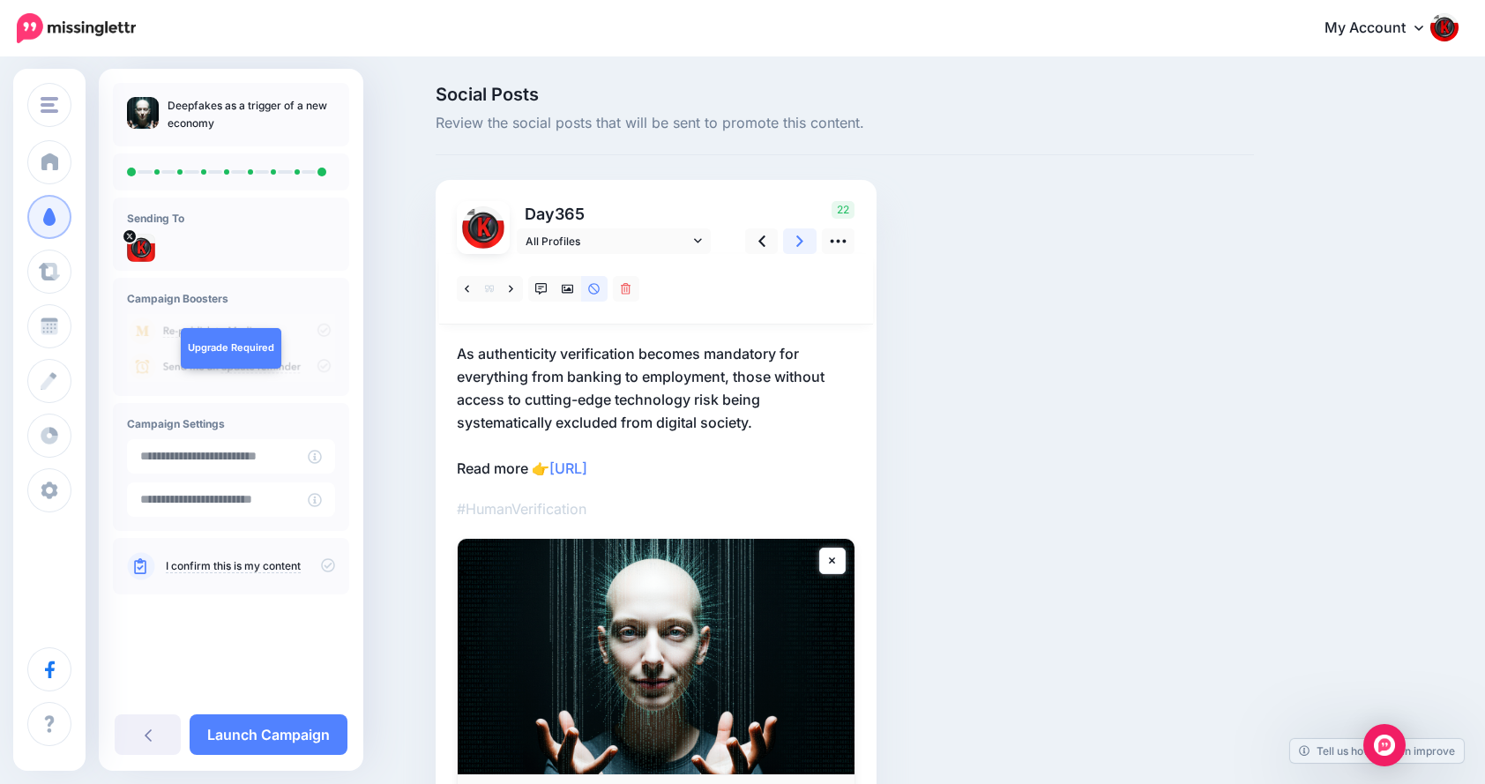
click at [810, 241] on link at bounding box center [800, 241] width 34 height 26
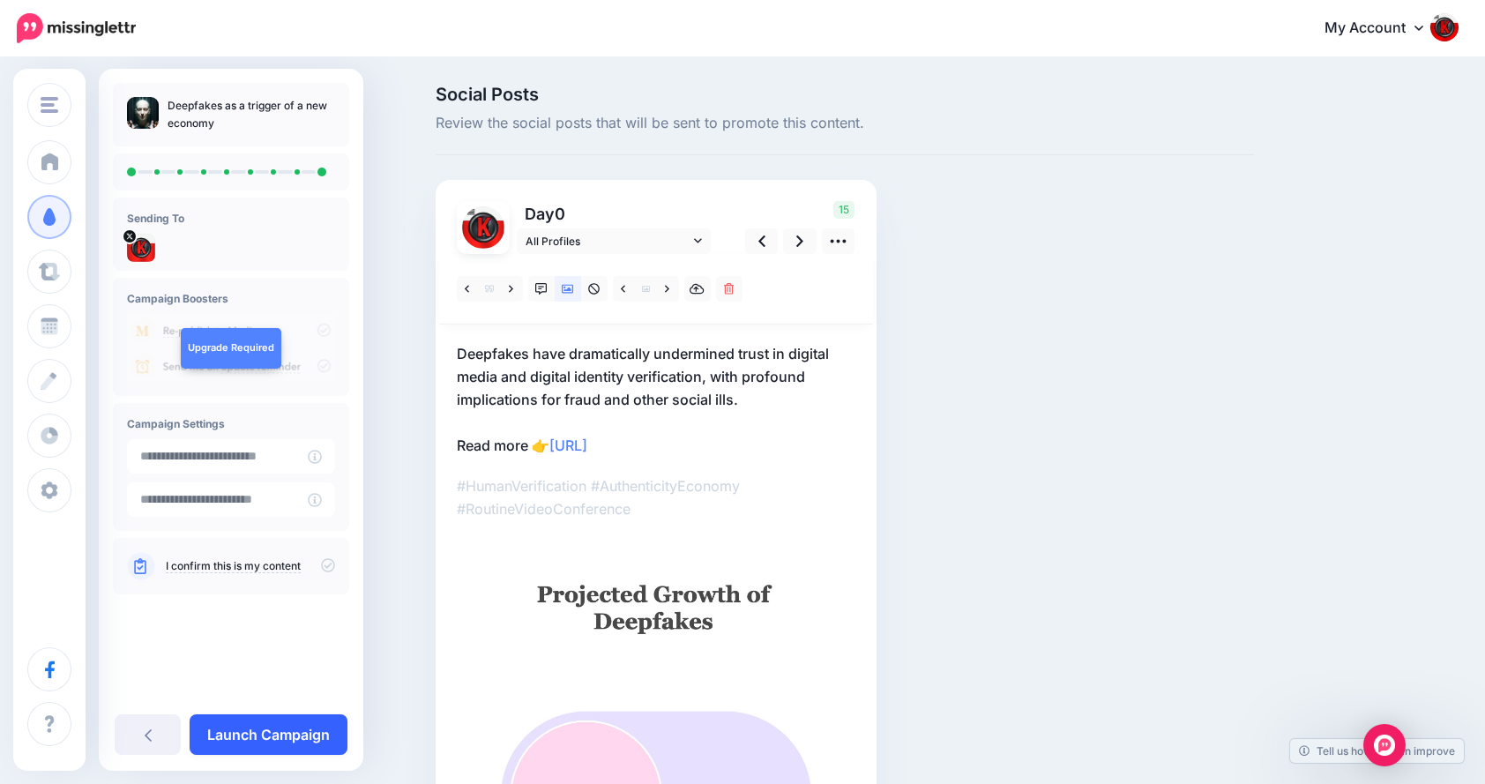
click at [281, 729] on link "Launch Campaign" at bounding box center [269, 734] width 158 height 41
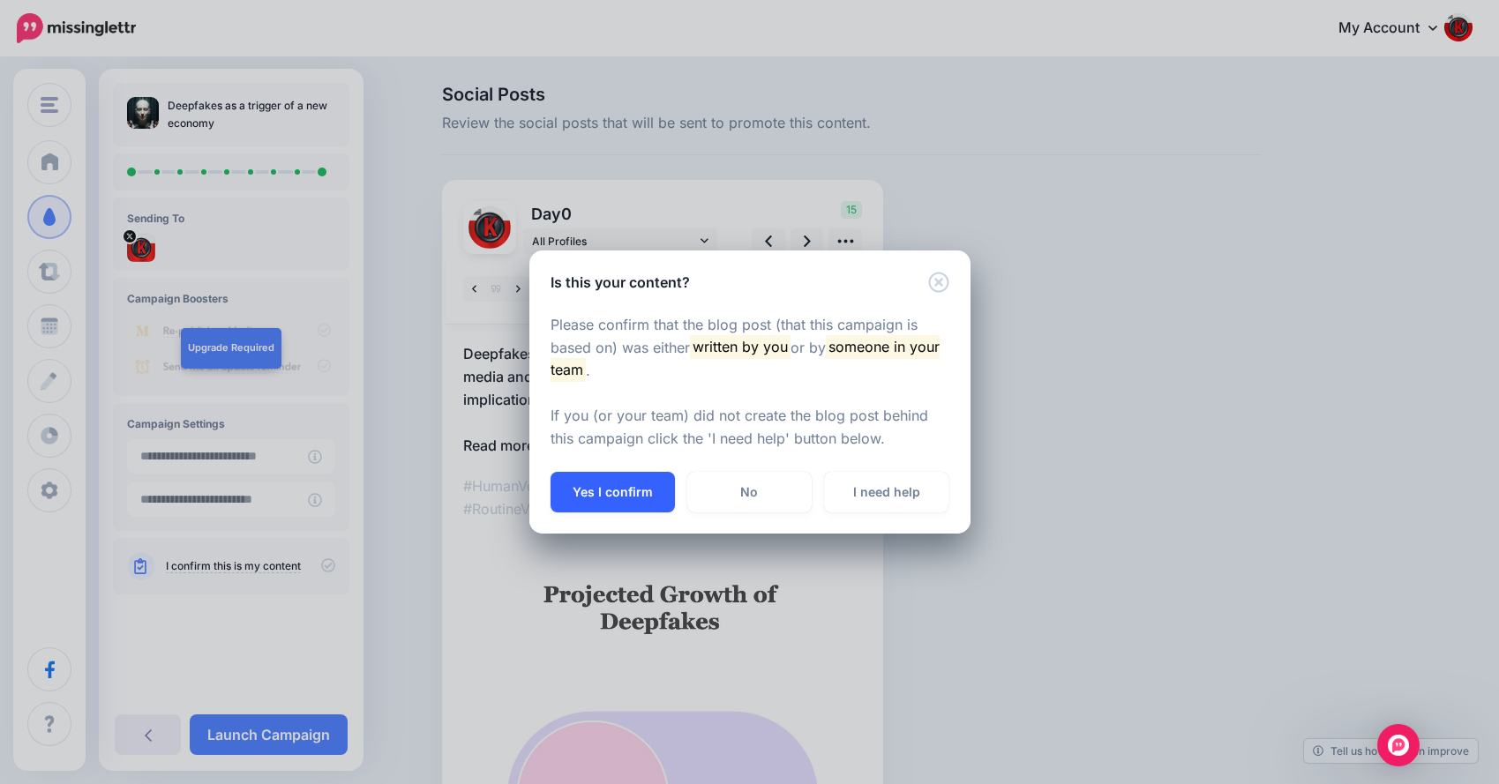
click at [609, 498] on button "Yes I confirm" at bounding box center [612, 492] width 124 height 41
